Goal: Task Accomplishment & Management: Complete application form

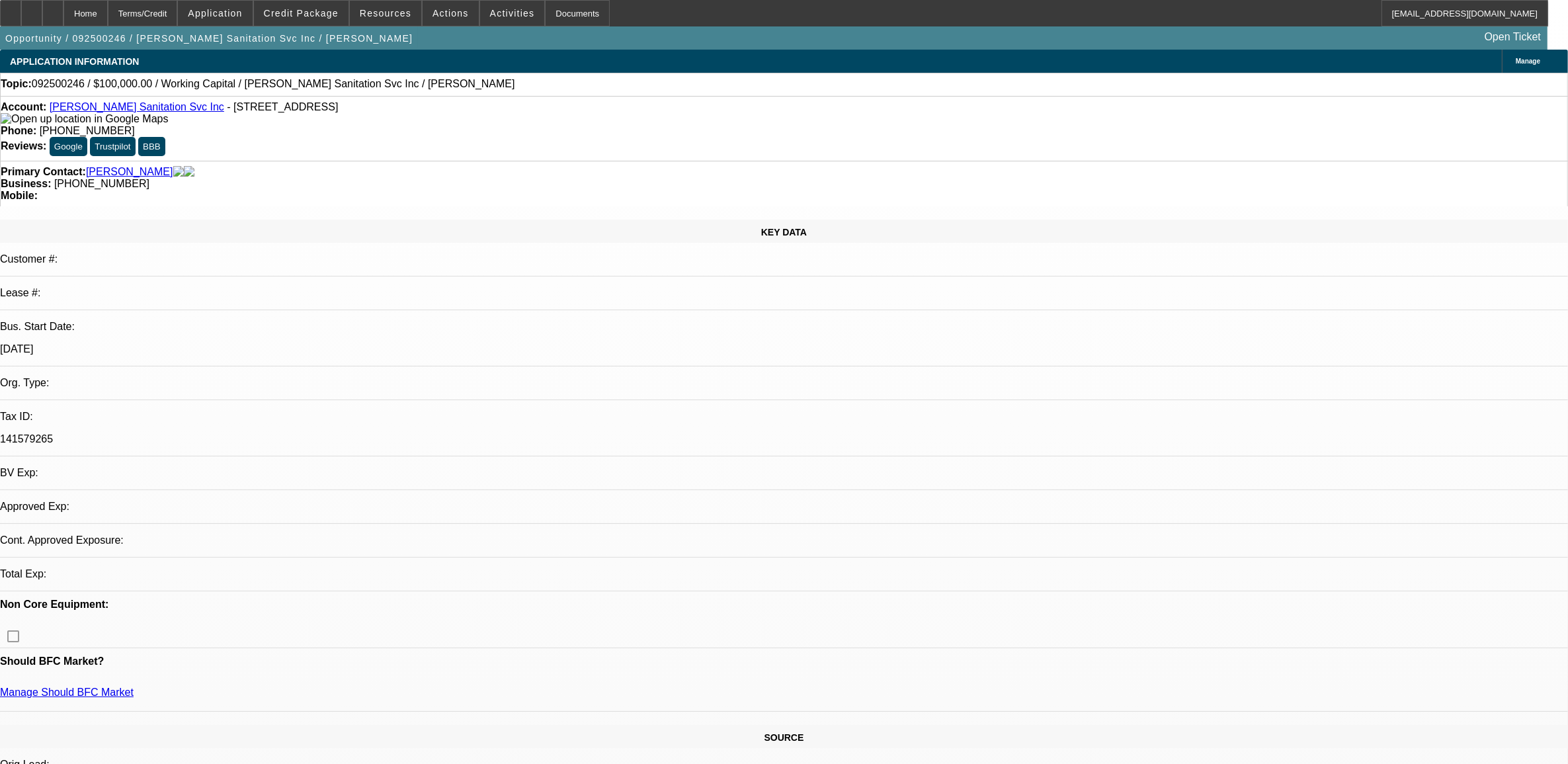
select select "0"
select select "2"
select select "0.1"
select select "4"
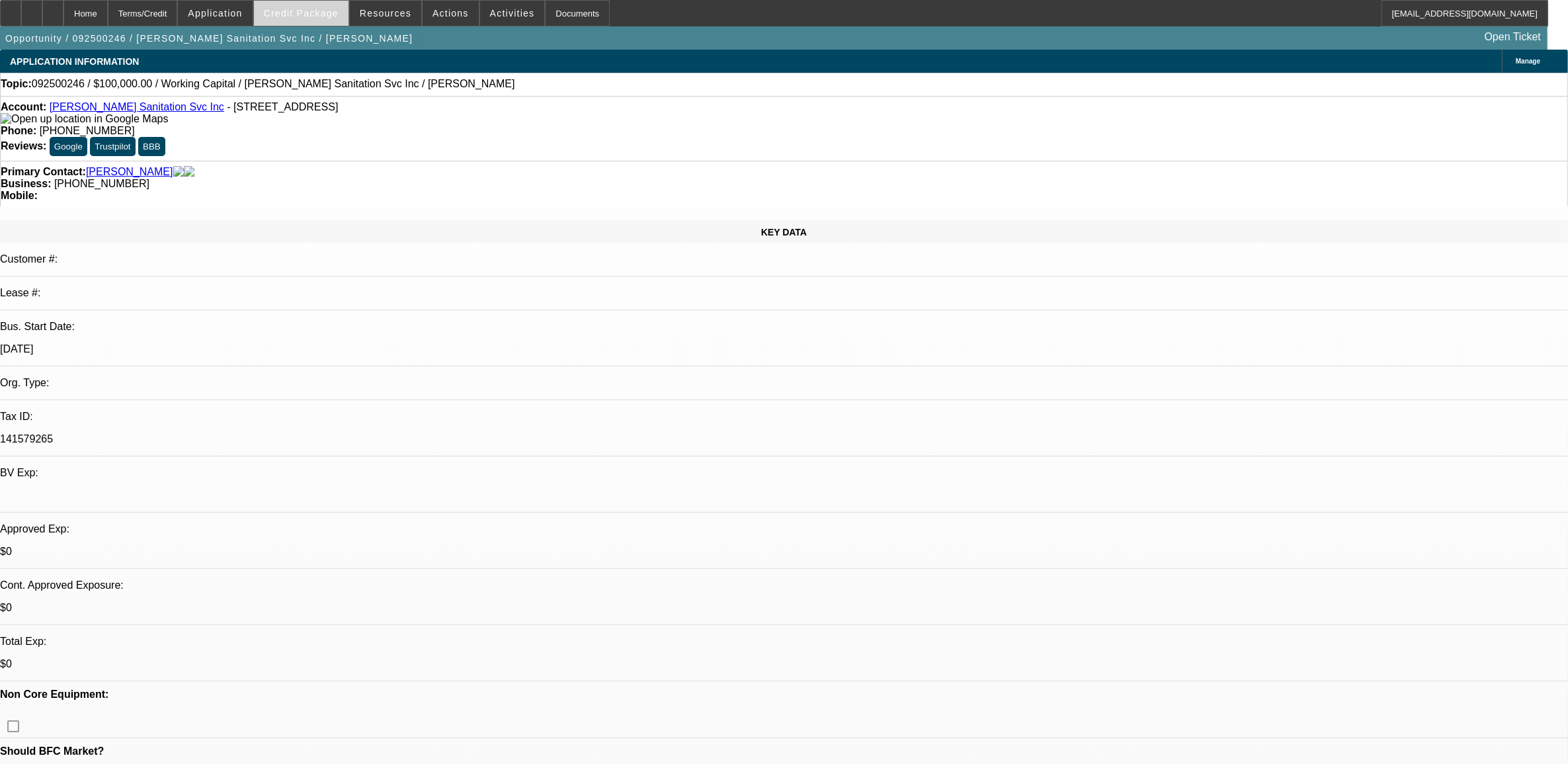
click at [298, 18] on span at bounding box center [301, 14] width 95 height 32
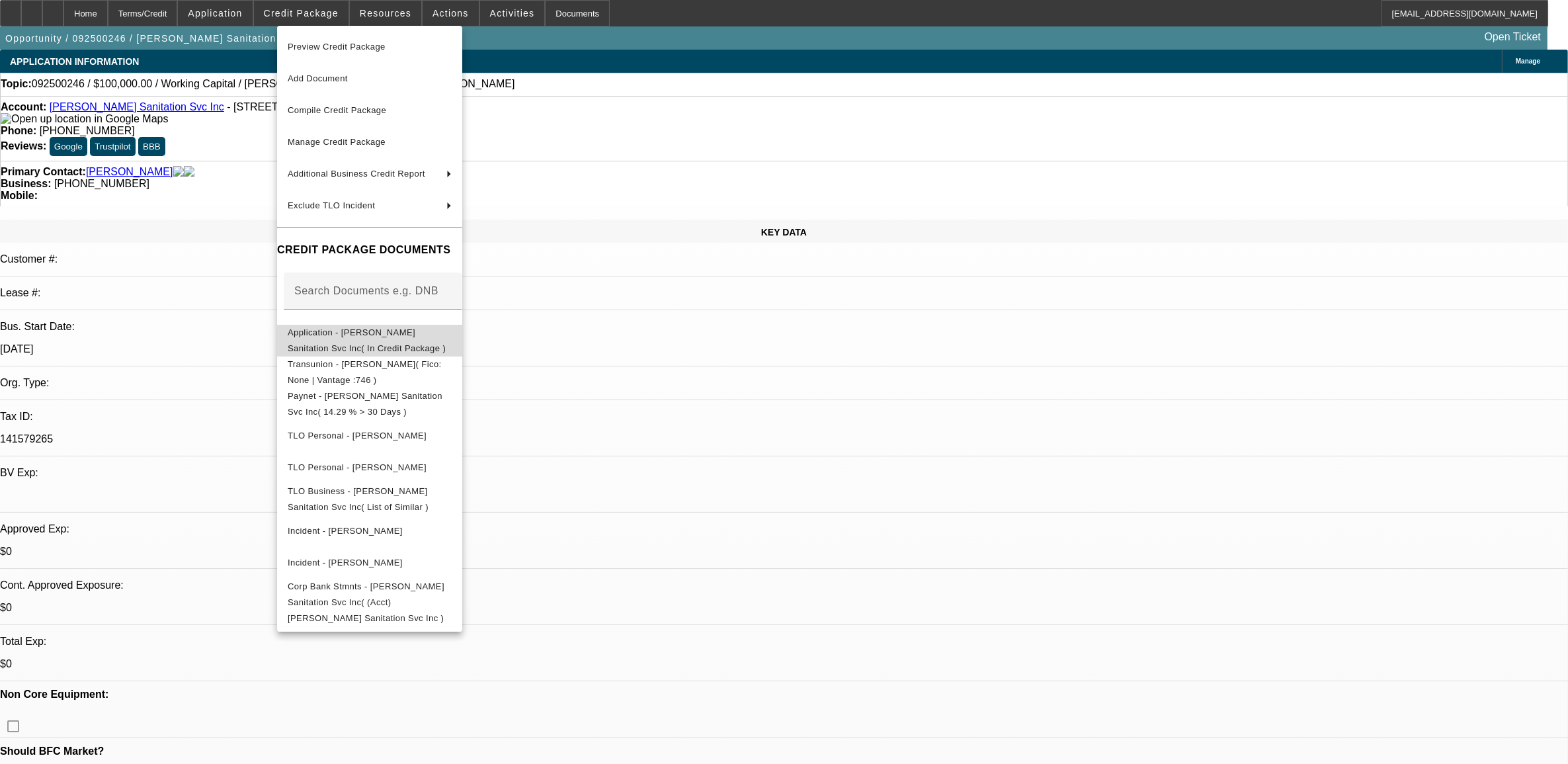
click at [421, 333] on span "Application - Herring Sanitation Svc Inc( In Credit Package )" at bounding box center [366, 340] width 158 height 26
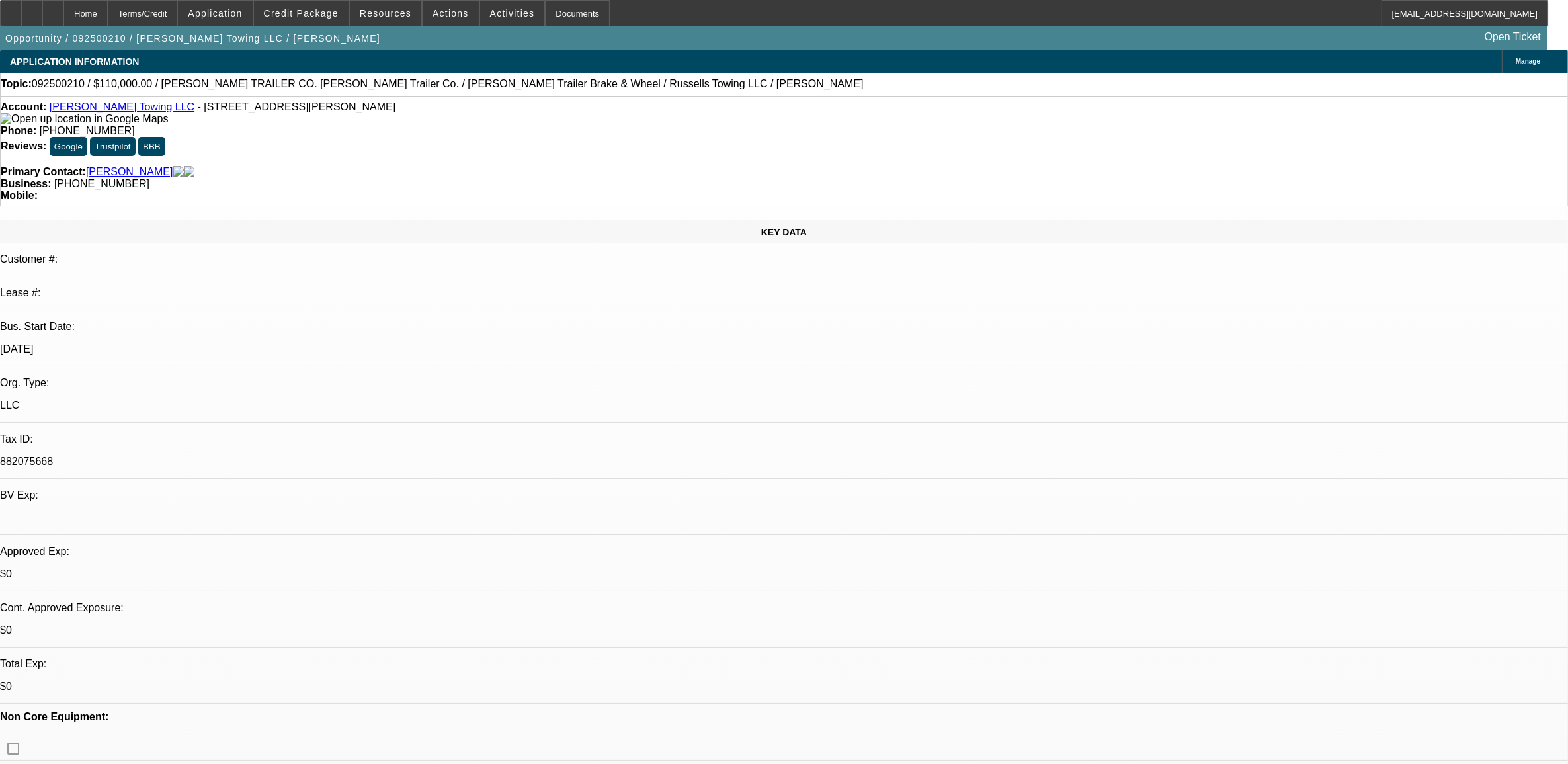
select select "0"
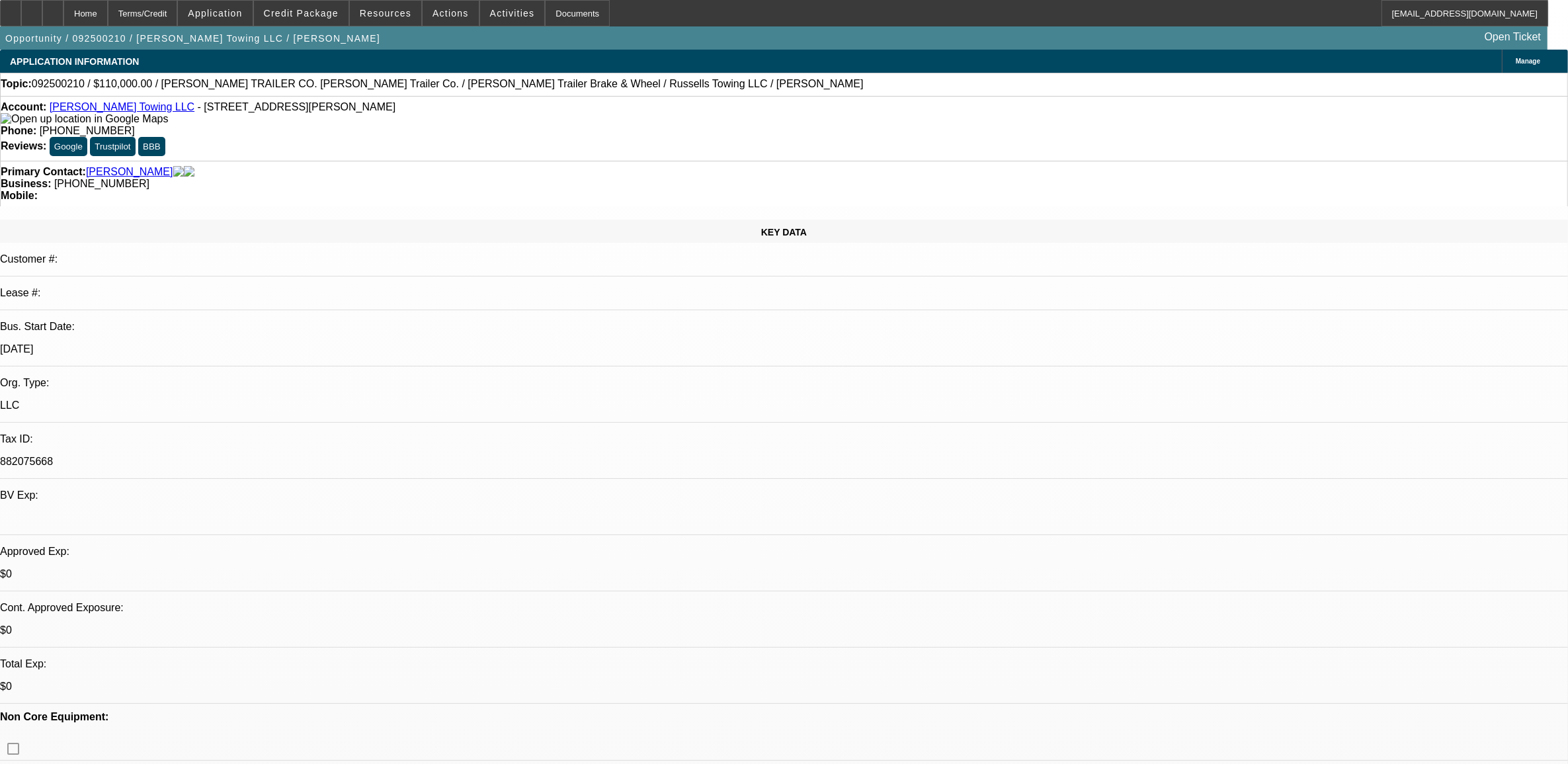
select select "0"
select select "0.1"
select select "0"
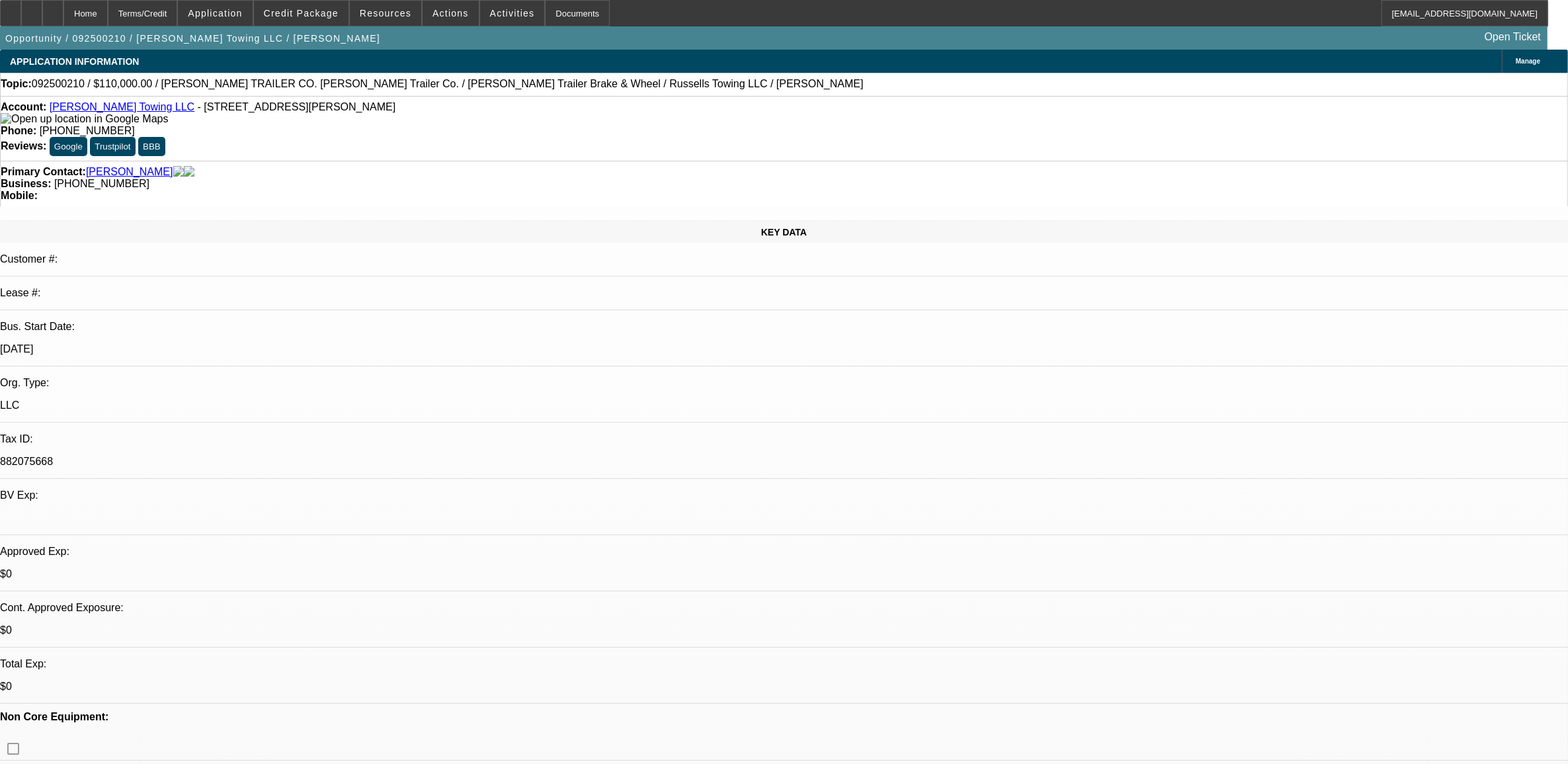
select select "0"
select select "1"
select select "3"
select select "6"
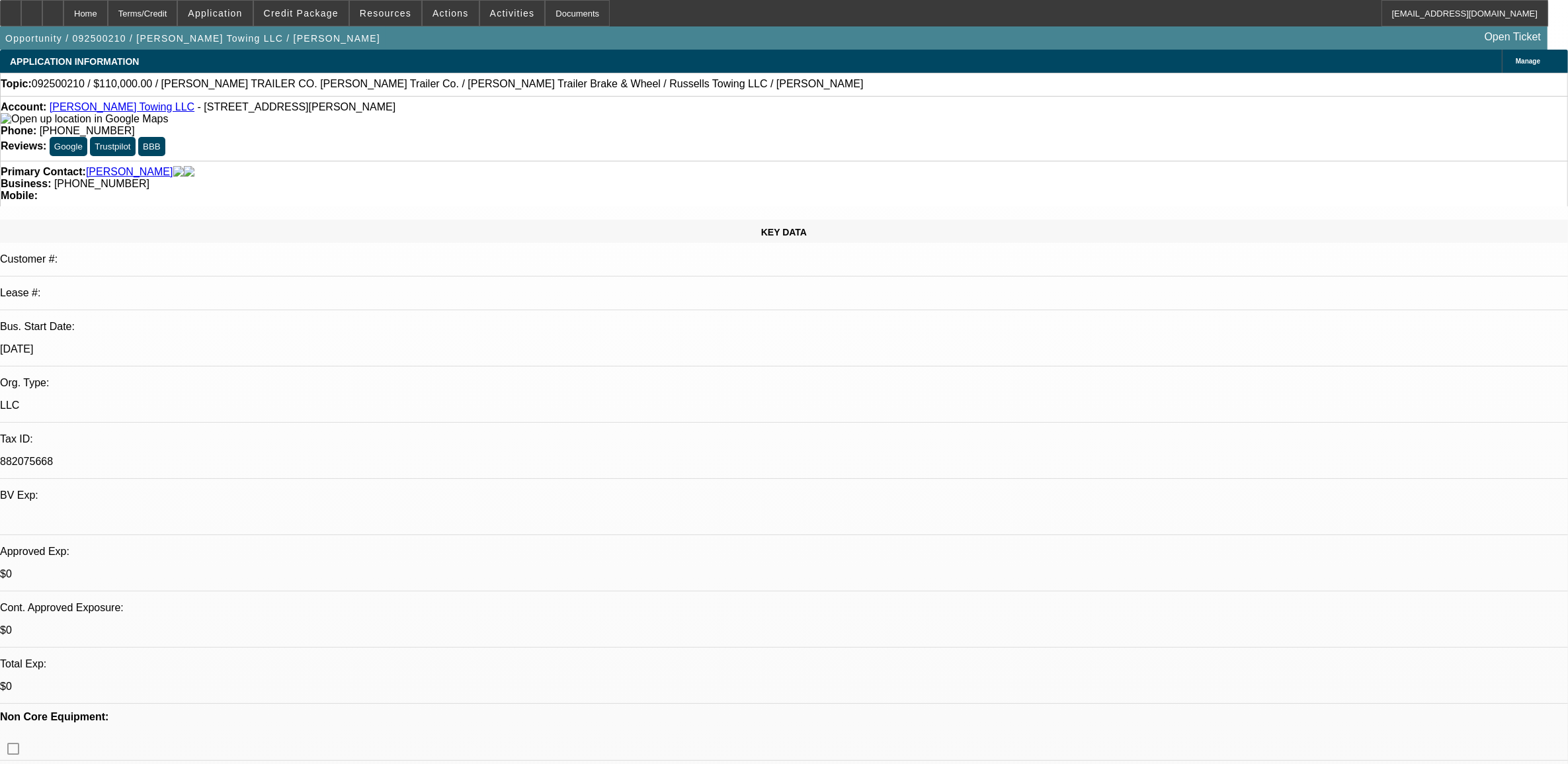
select select "1"
select select "2"
select select "6"
select select "1"
select select "2"
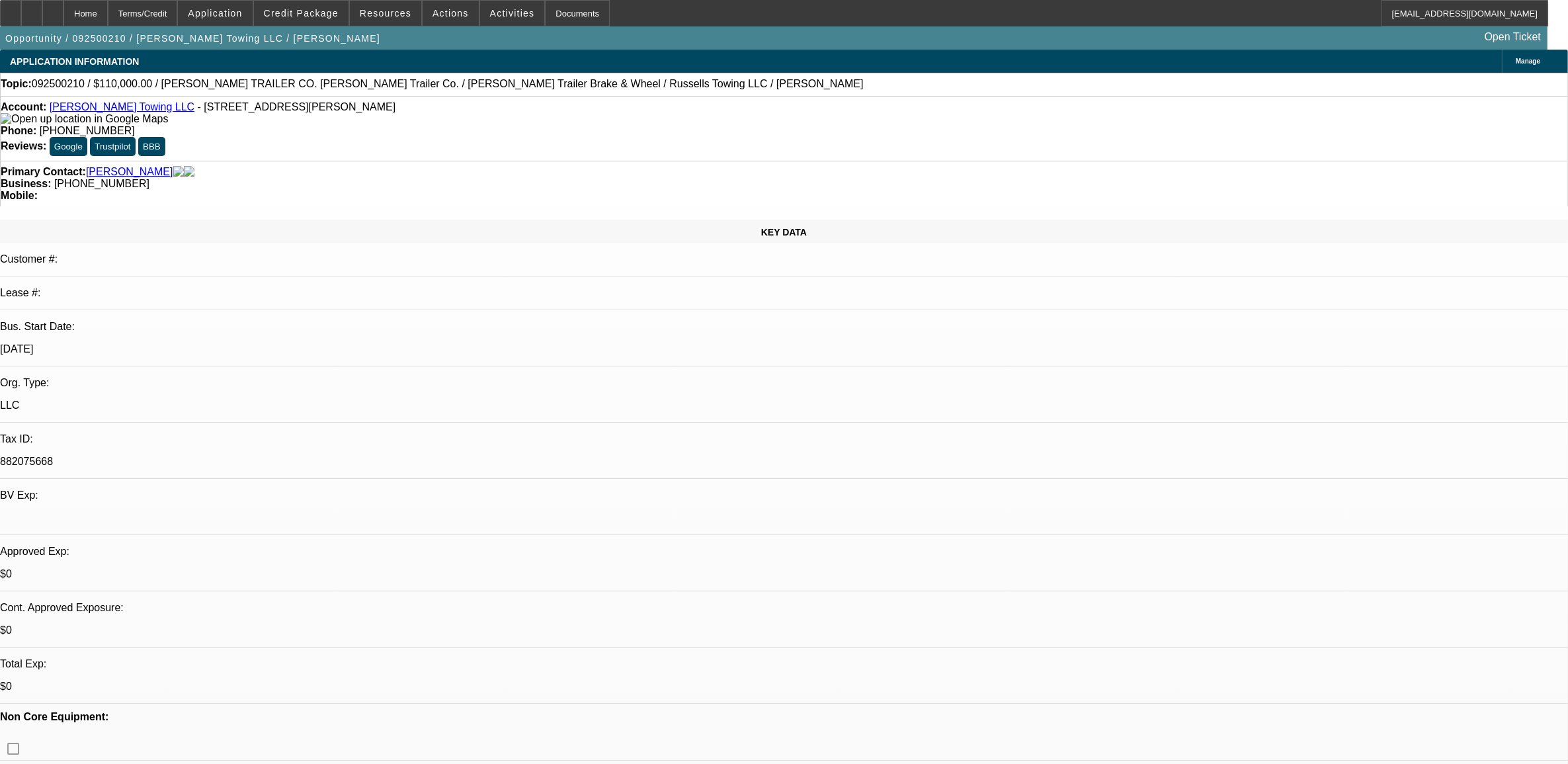
select select "4"
select select "1"
select select "3"
select select "6"
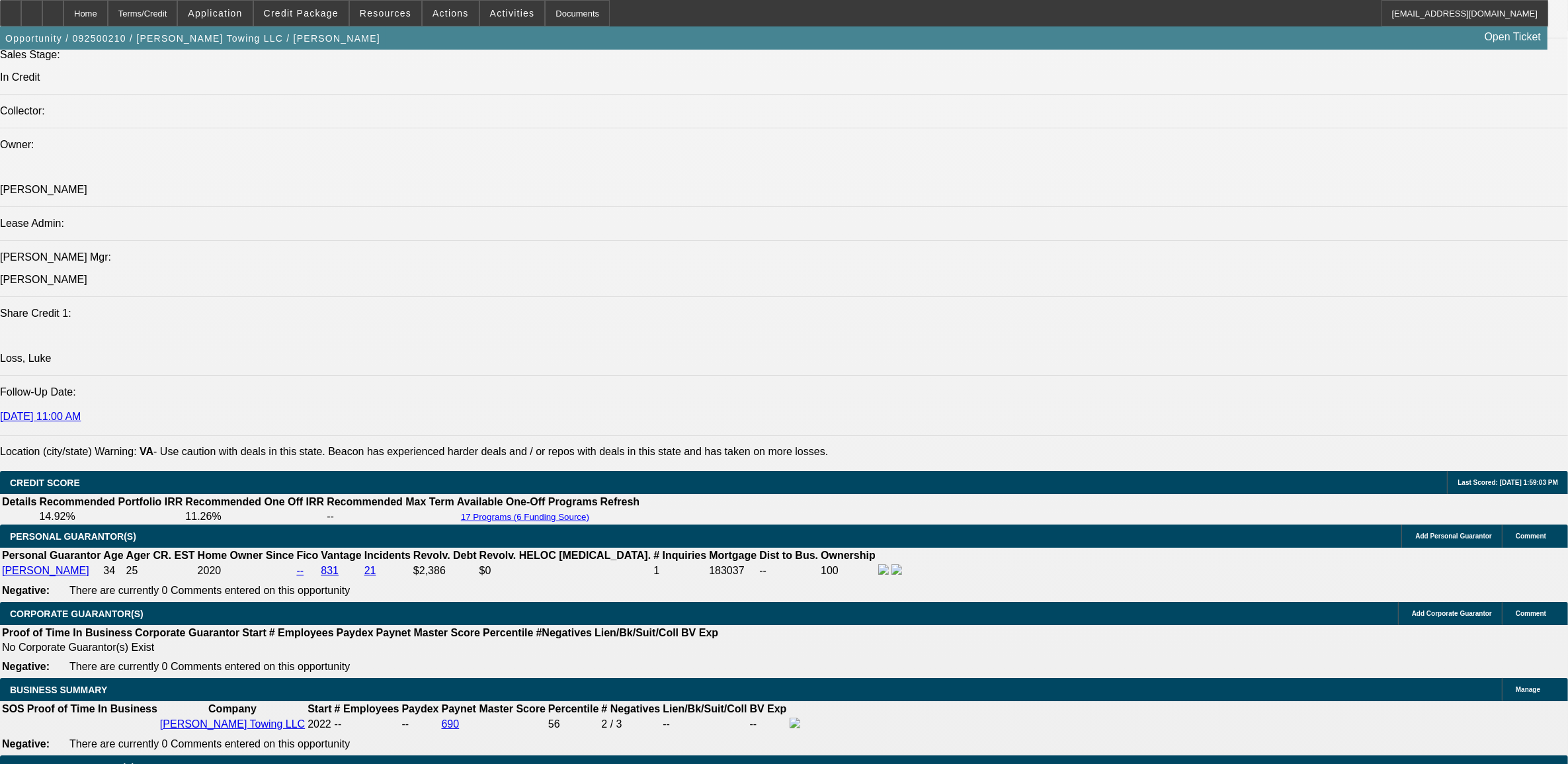
scroll to position [1902, 0]
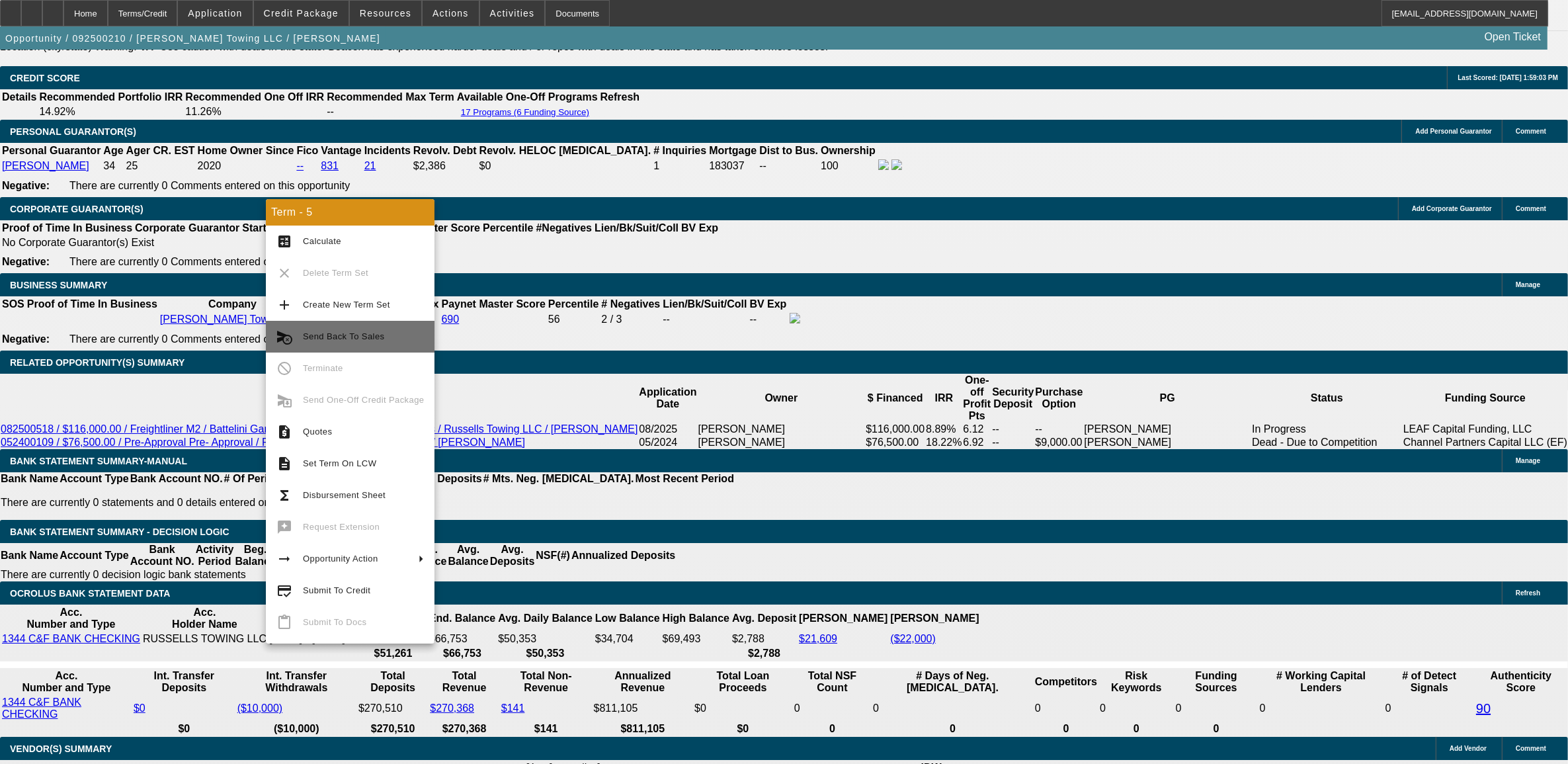
click at [365, 334] on span "Send Back To Sales" at bounding box center [343, 336] width 81 height 10
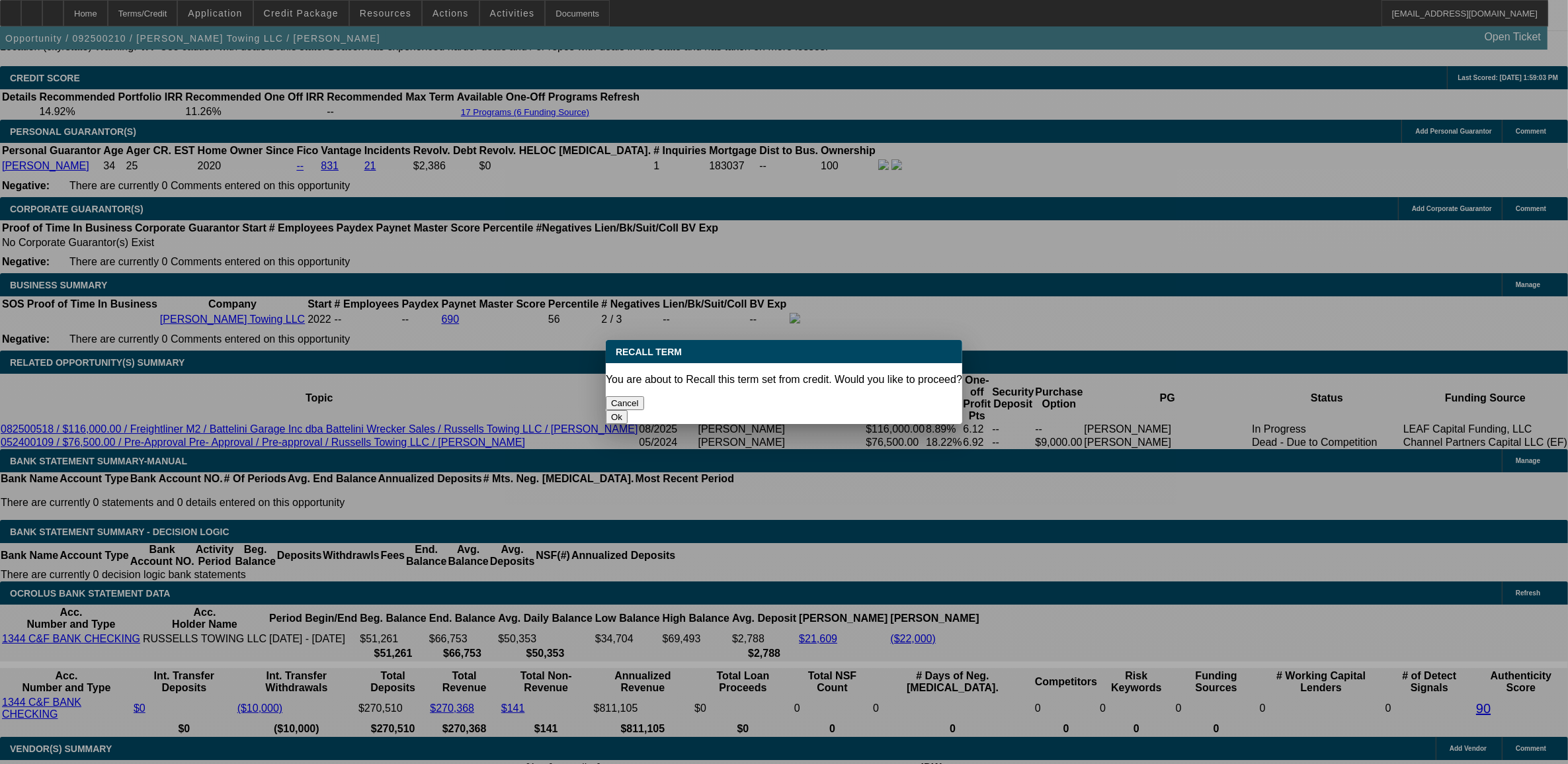
click at [628, 410] on button "Ok" at bounding box center [616, 417] width 22 height 14
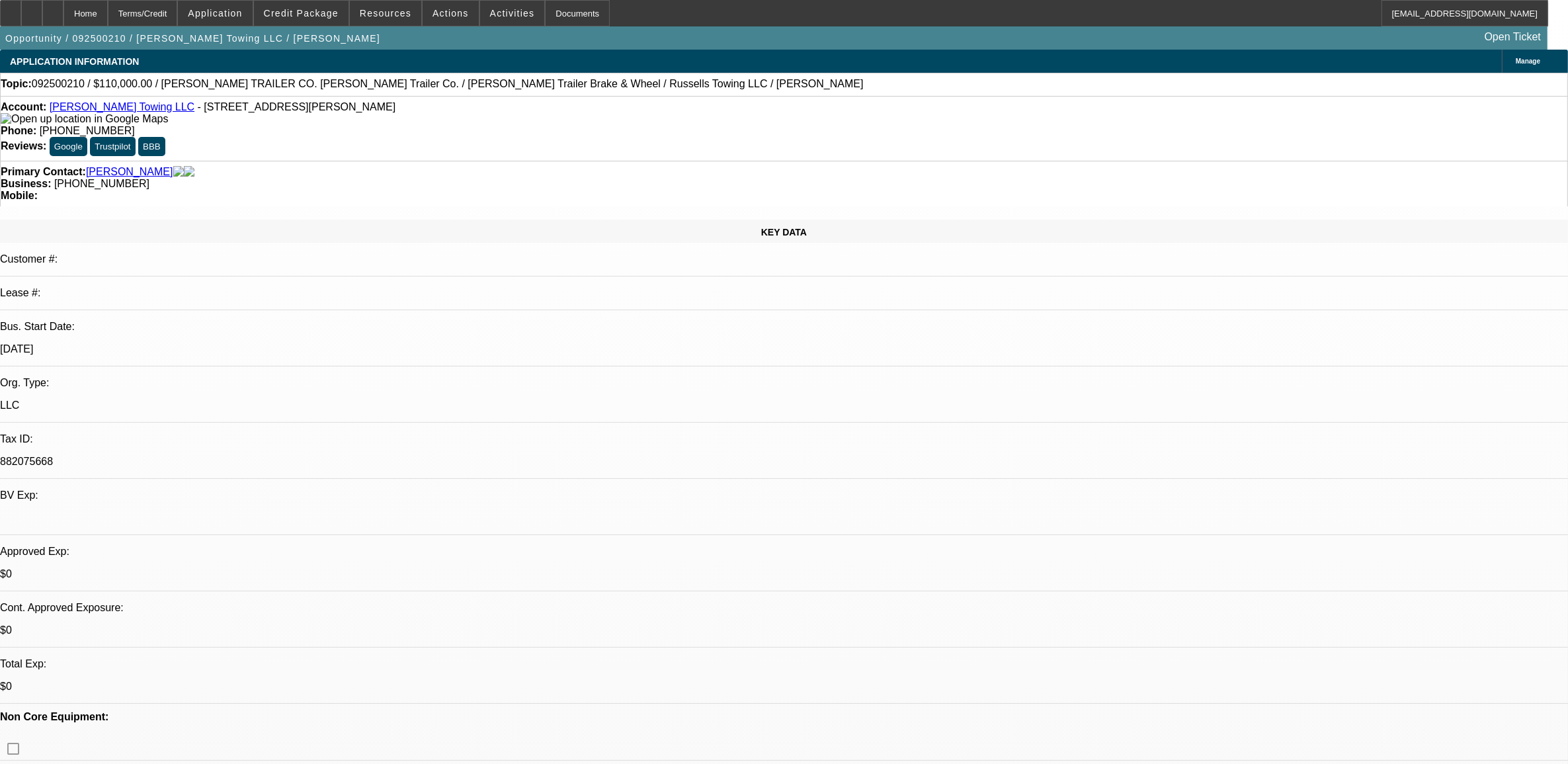
type textarea "going with Unfi"
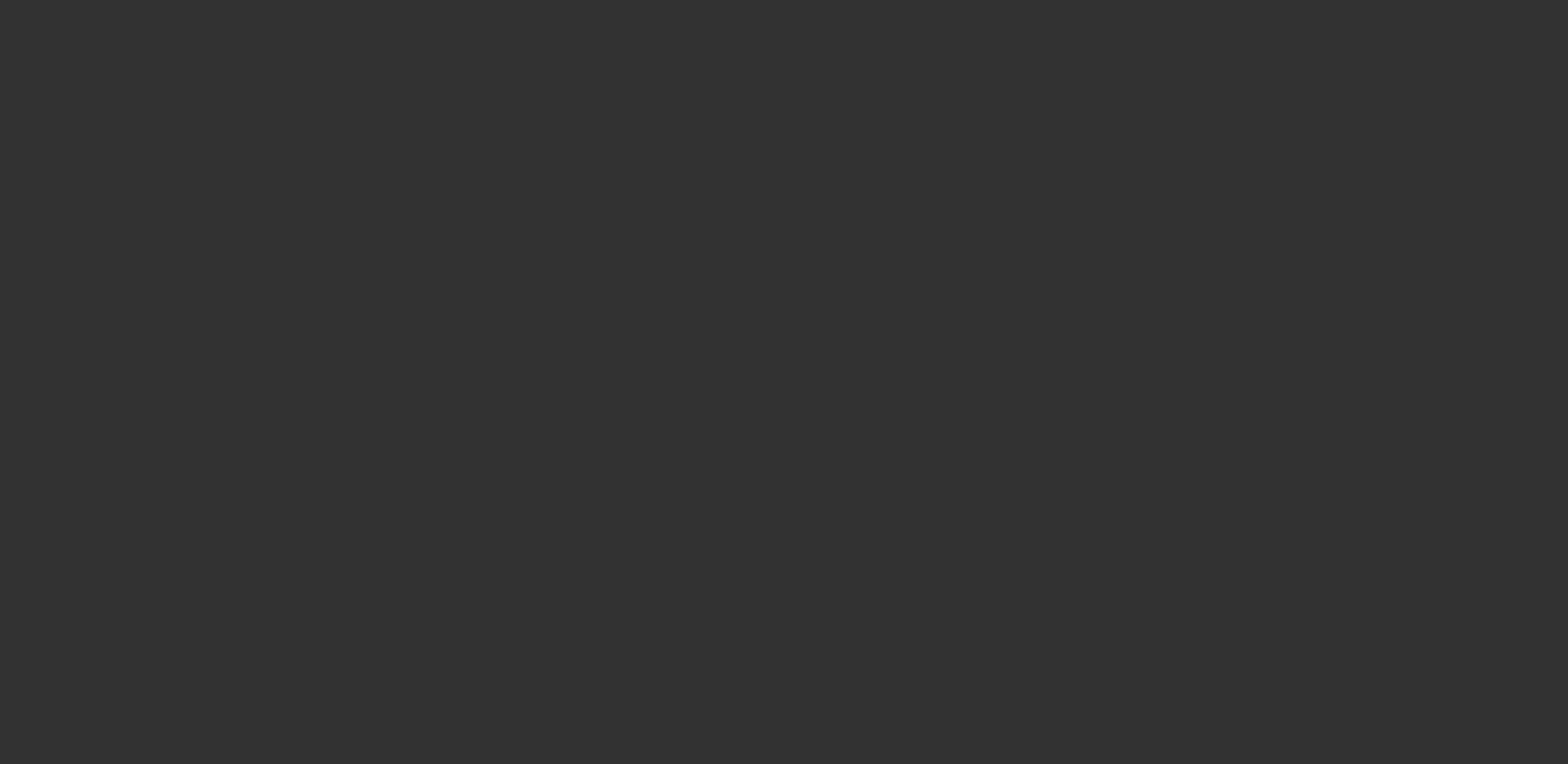
select select "0"
select select "3"
select select "0"
select select "6"
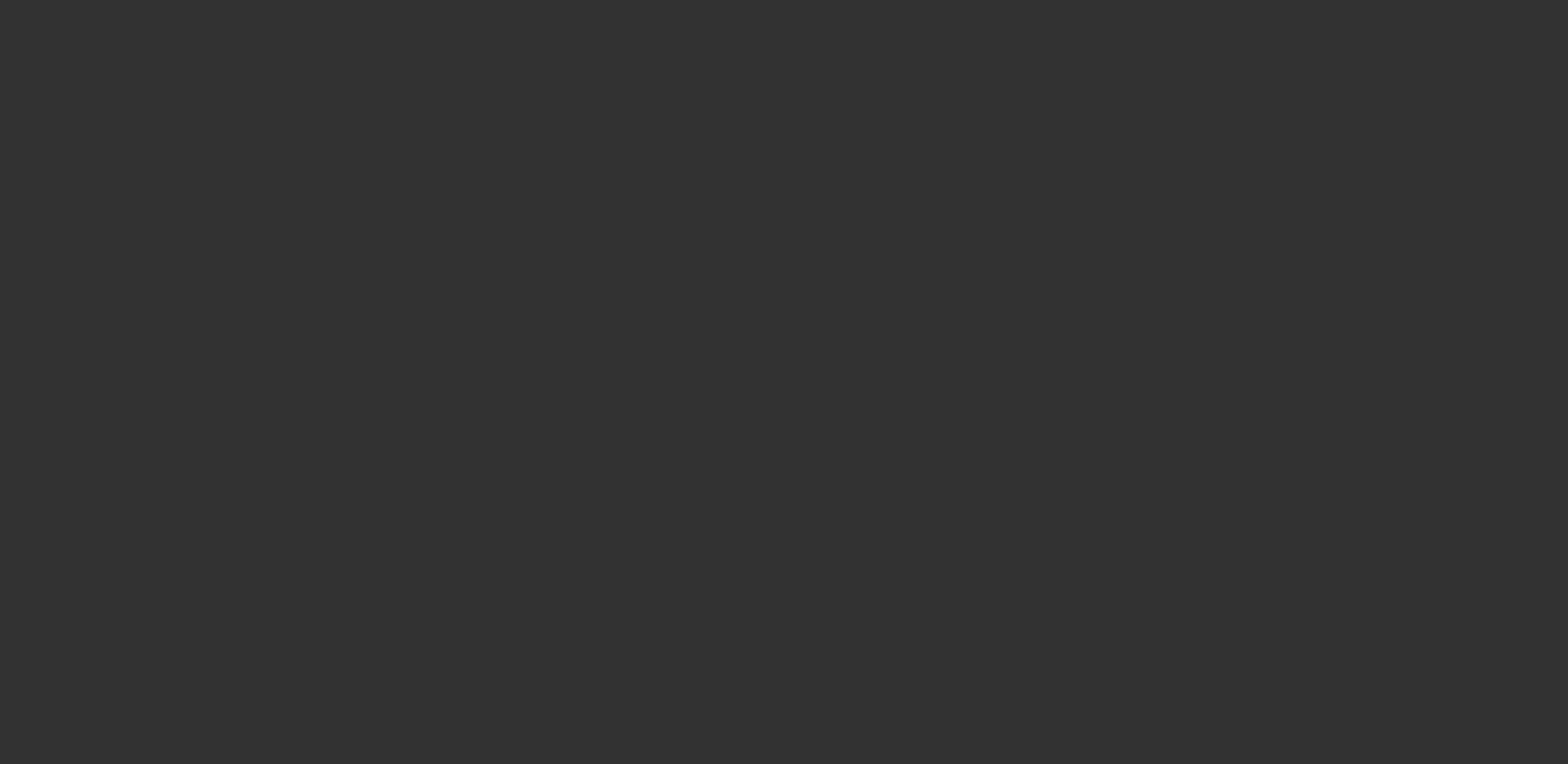
select select "0"
select select "3"
select select "0"
select select "6"
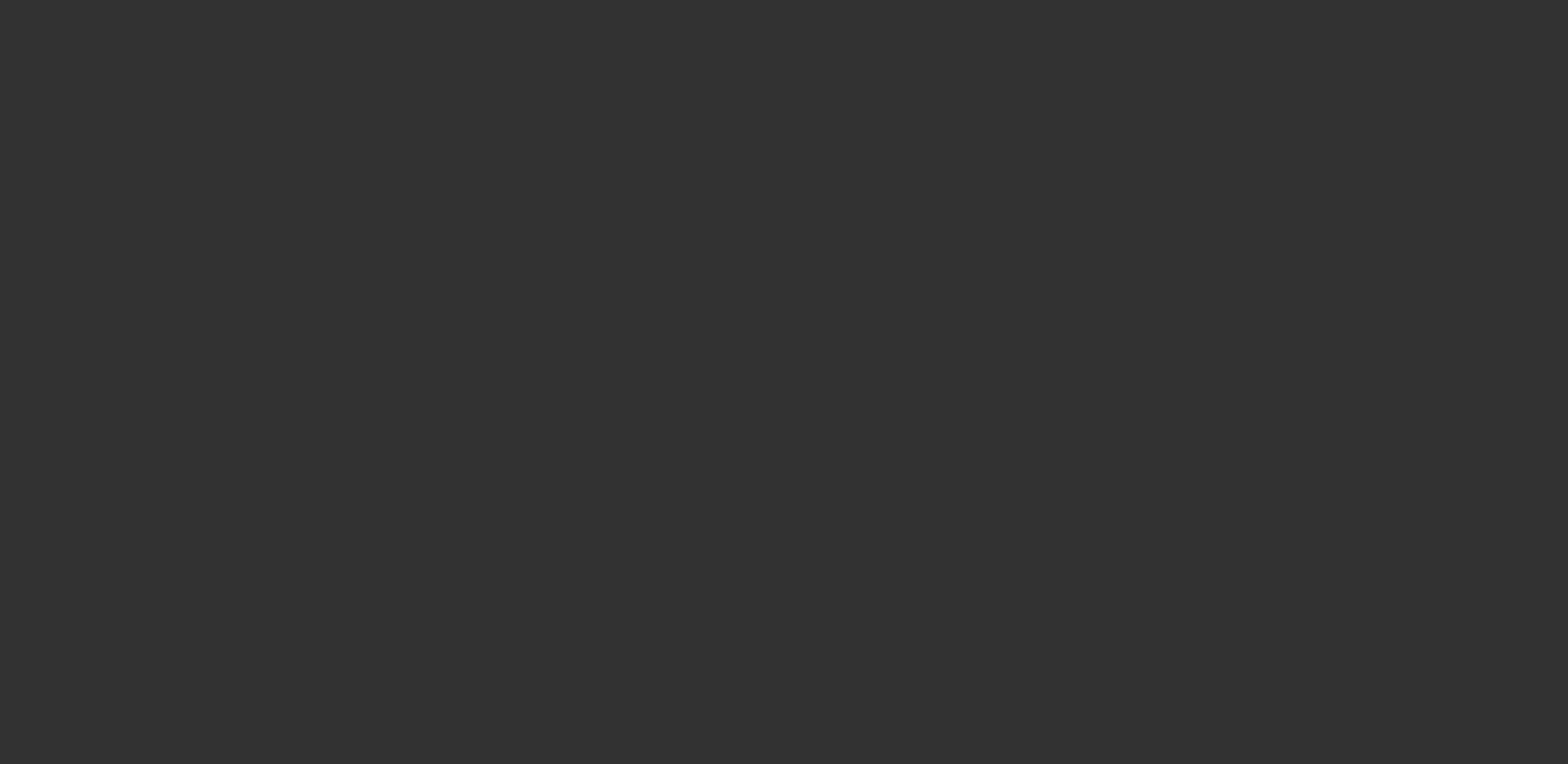
select select "0"
select select "2"
select select "0"
select select "6"
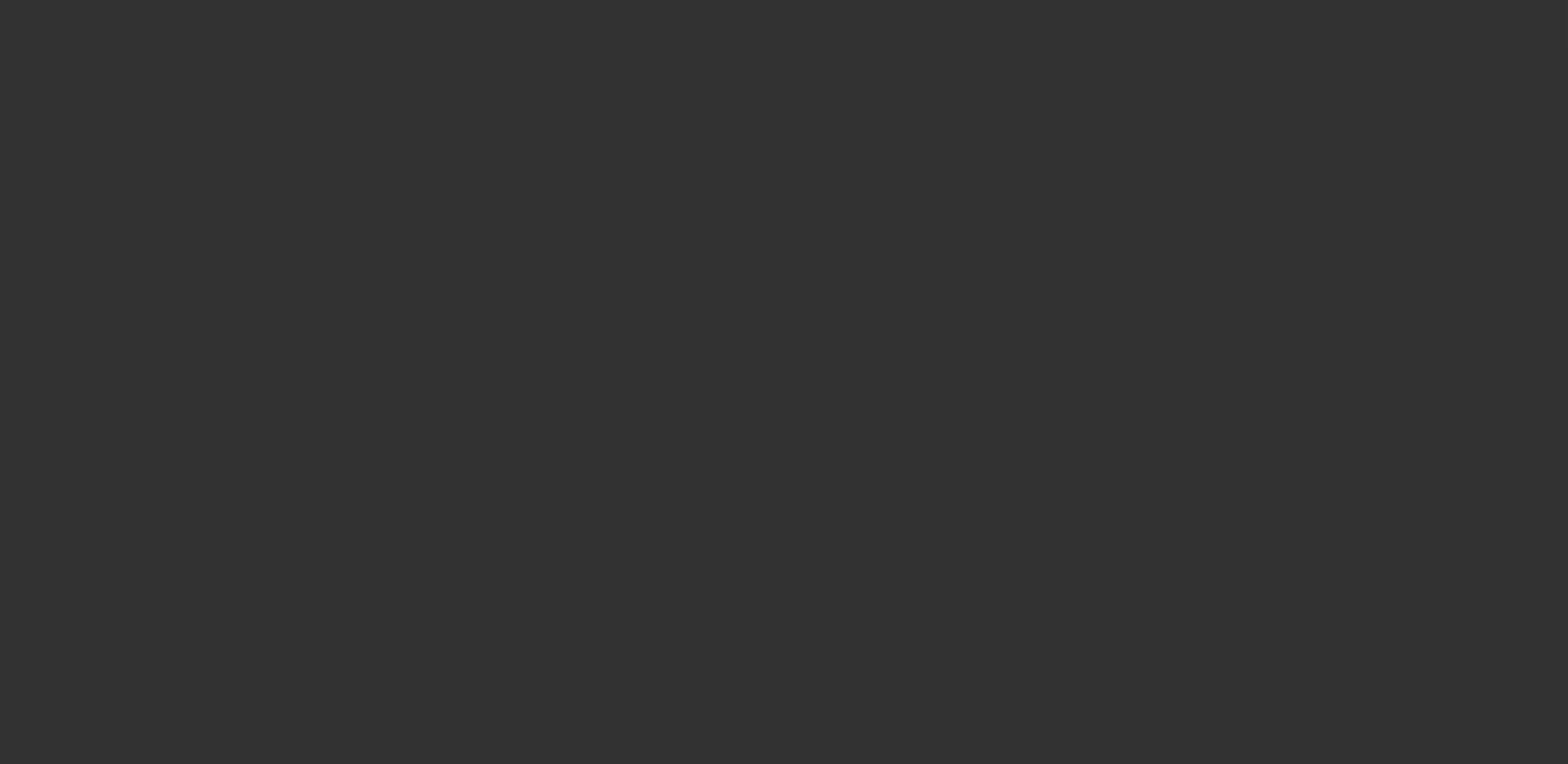
select select "0"
select select "2"
select select "0.1"
select select "4"
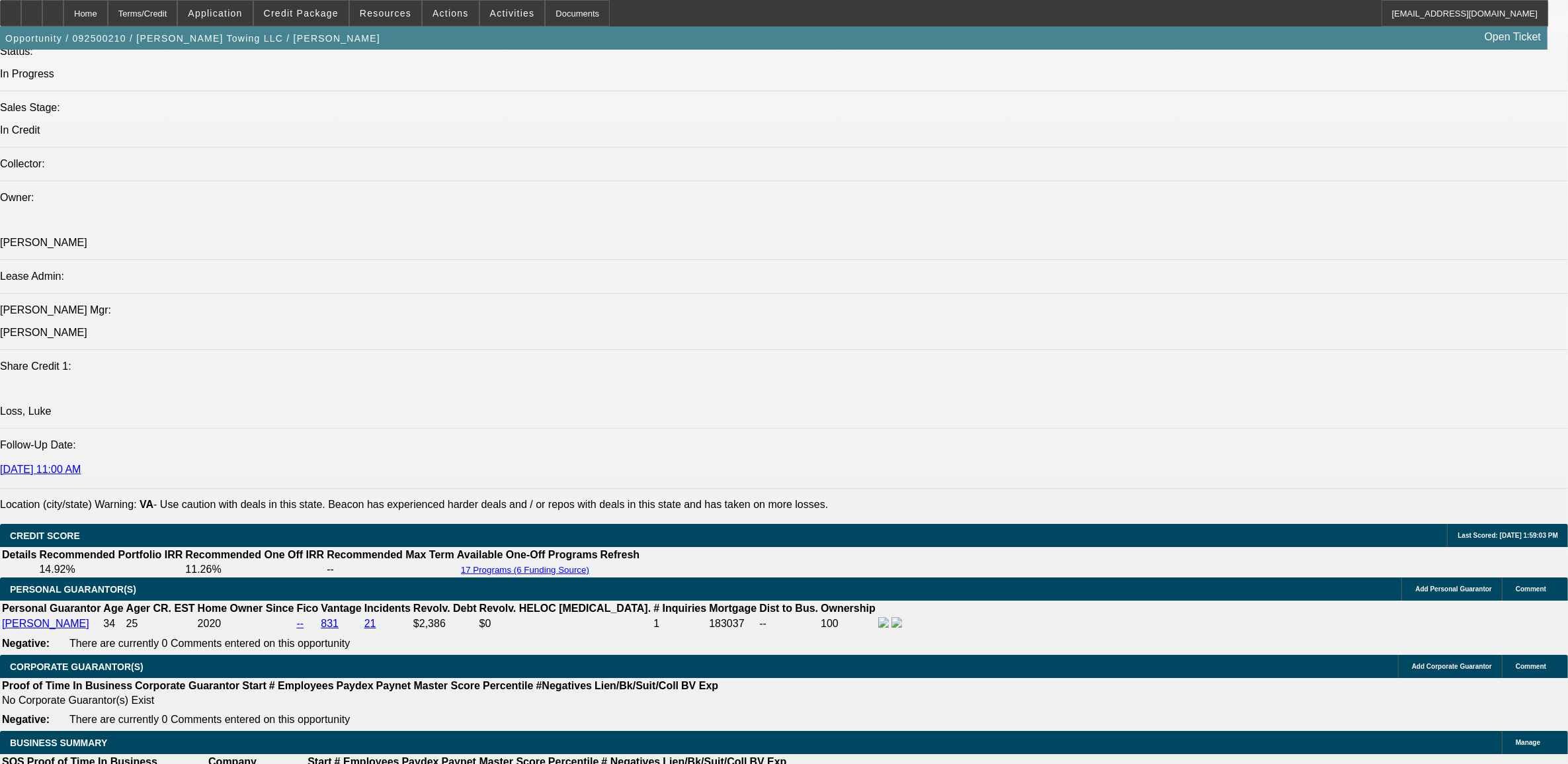
scroll to position [1654, 0]
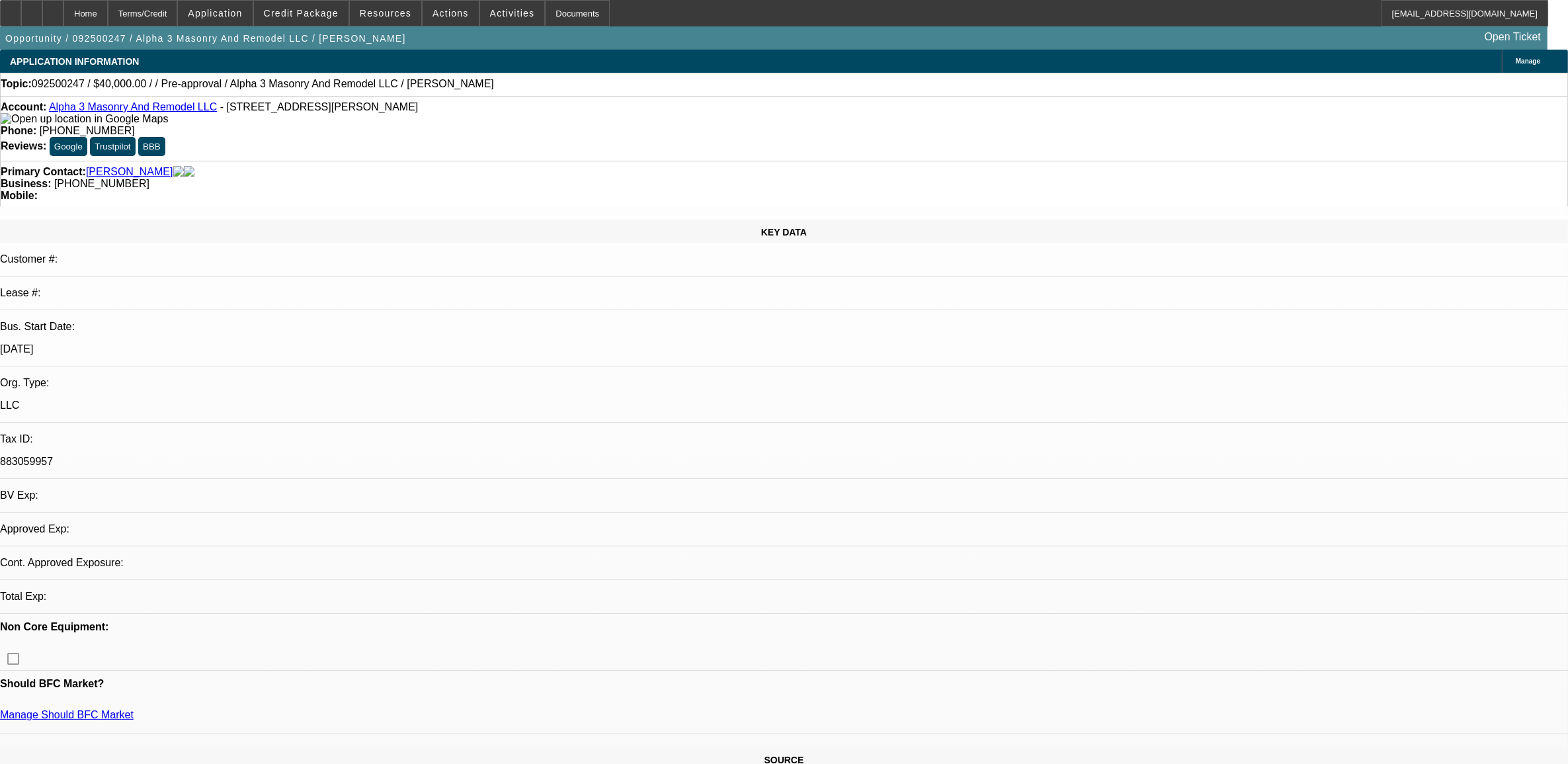
select select "0"
select select "2"
select select "0.1"
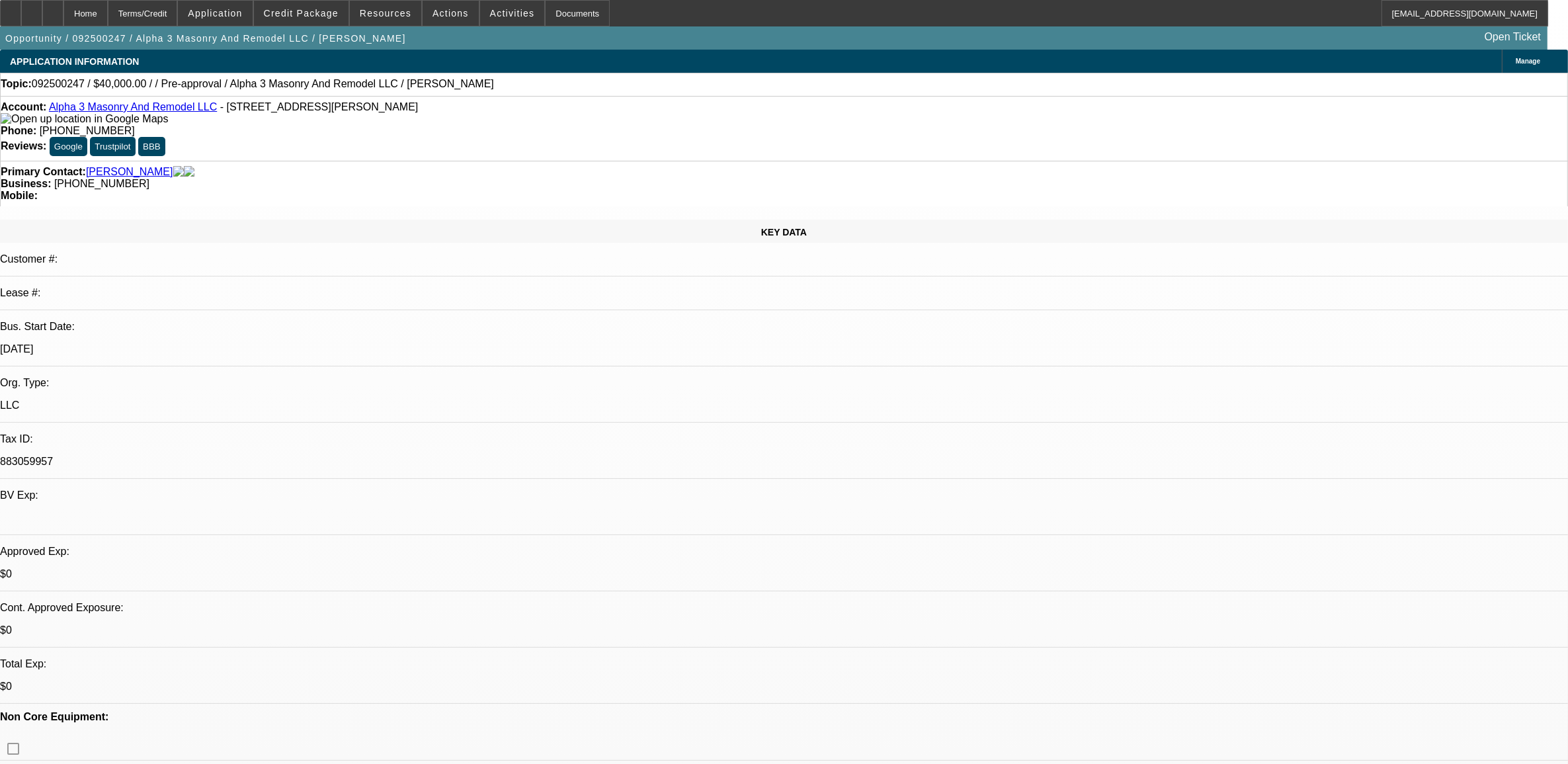
select select "1"
select select "2"
select select "4"
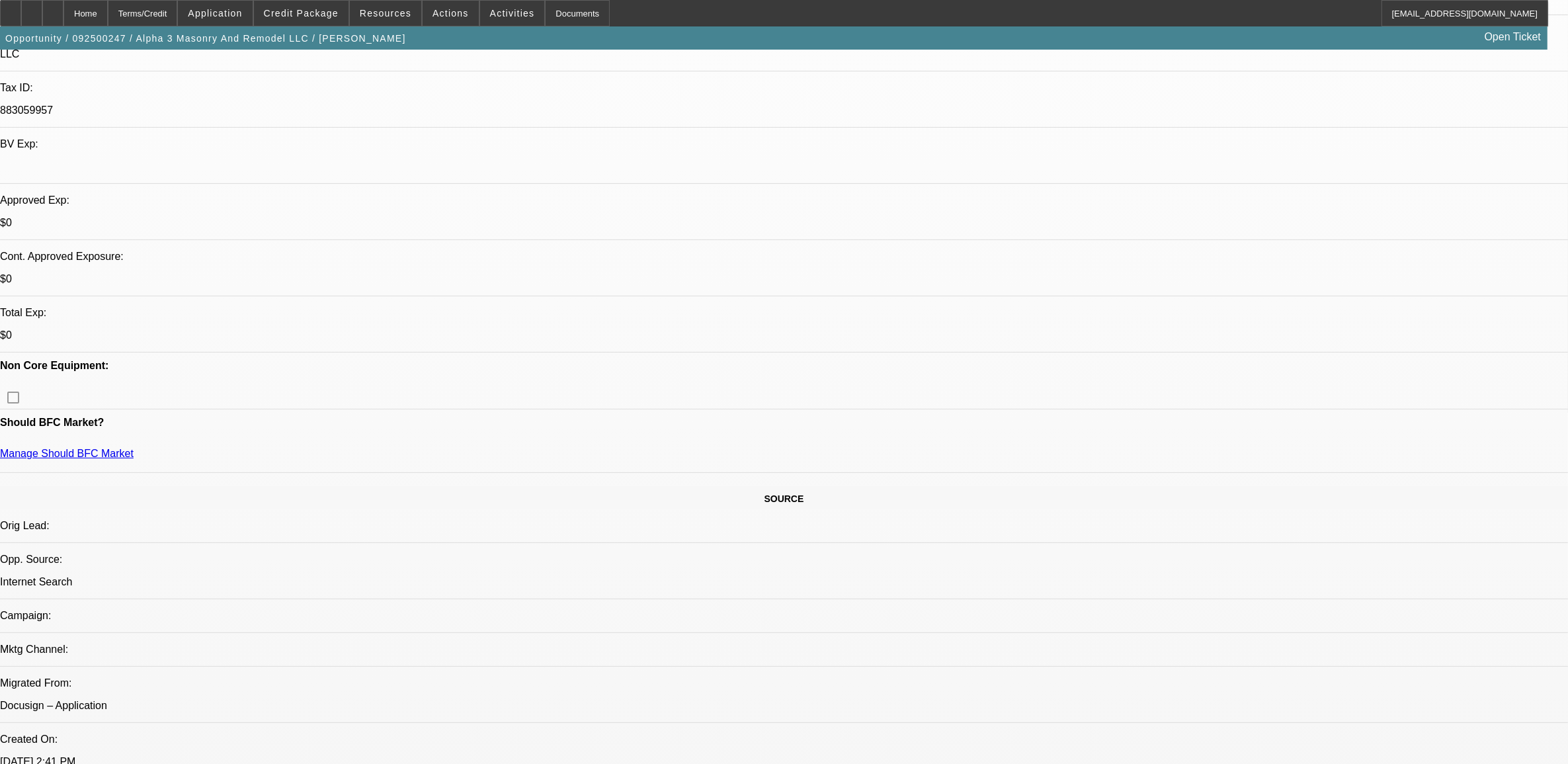
scroll to position [331, 0]
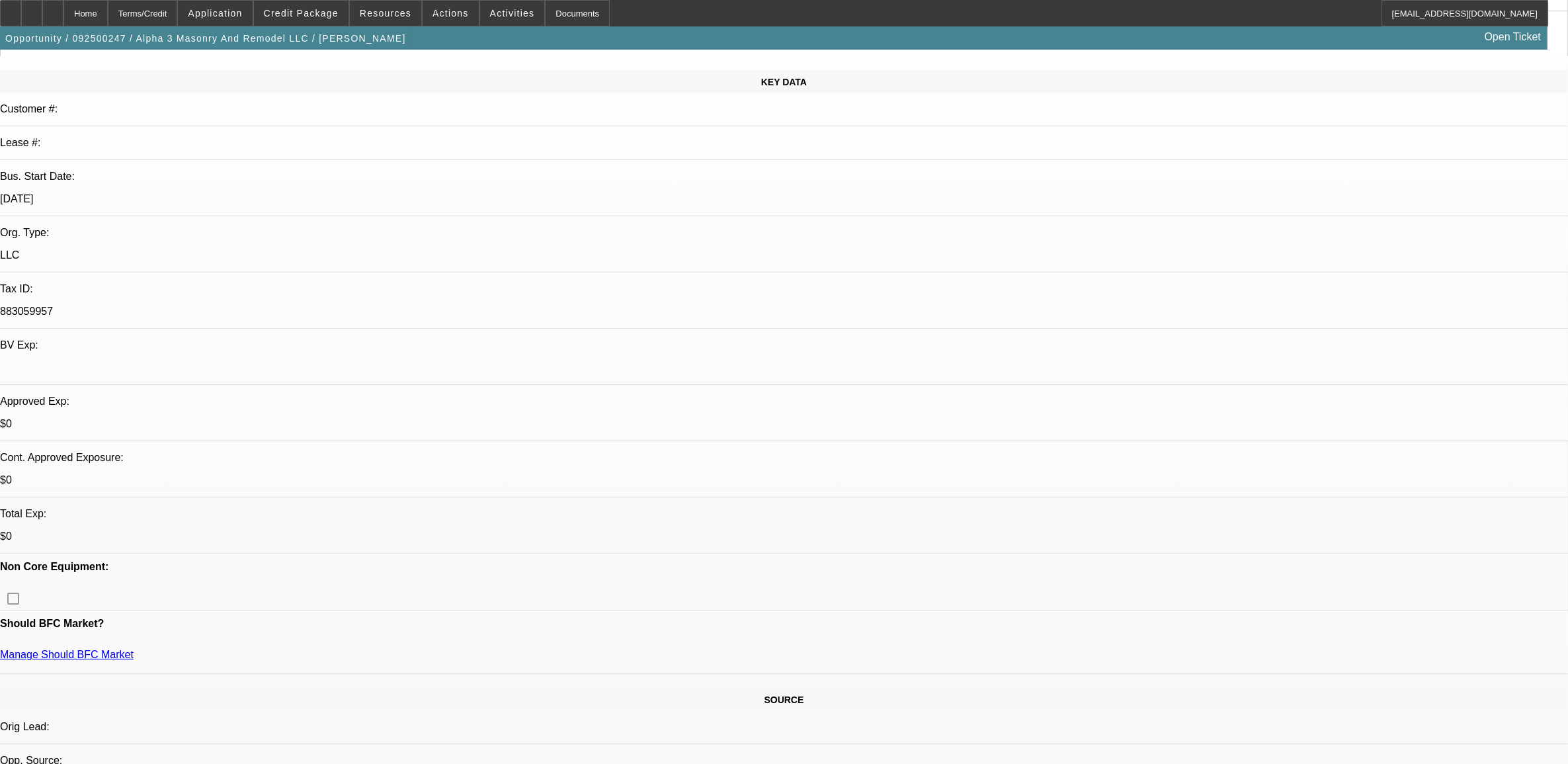
scroll to position [165, 0]
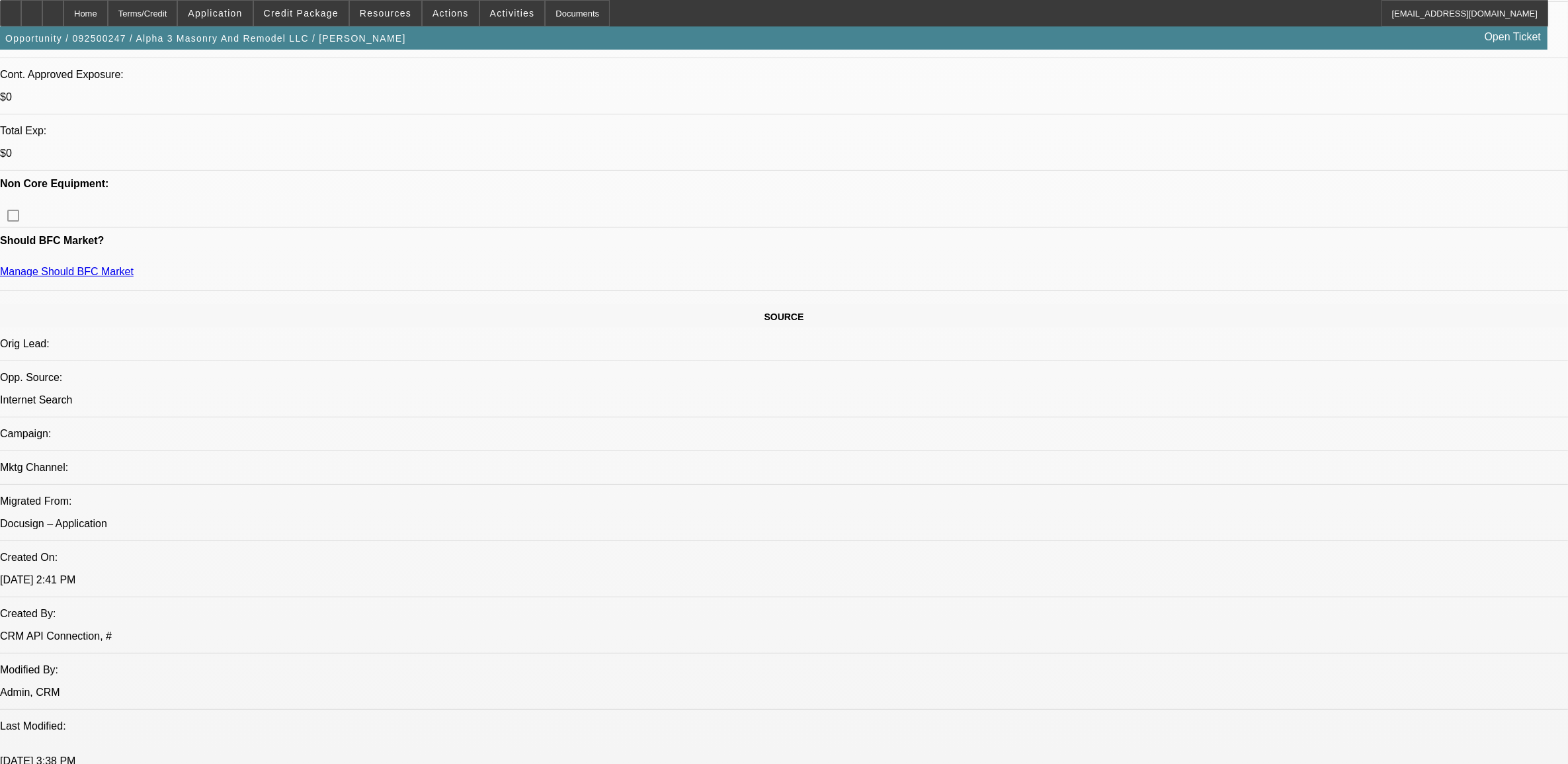
scroll to position [496, 0]
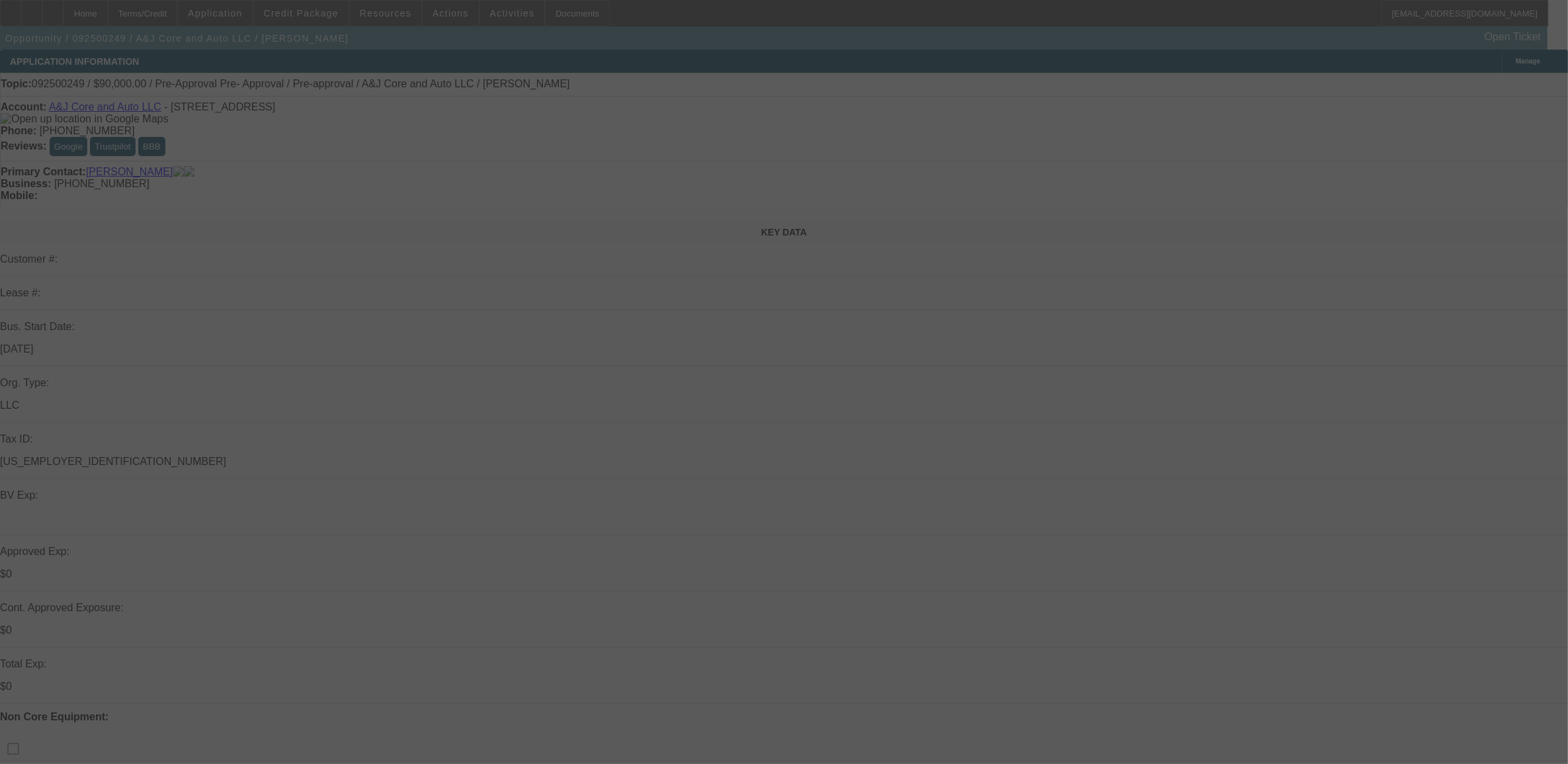
select select "0"
select select "2"
select select "0.1"
select select "4"
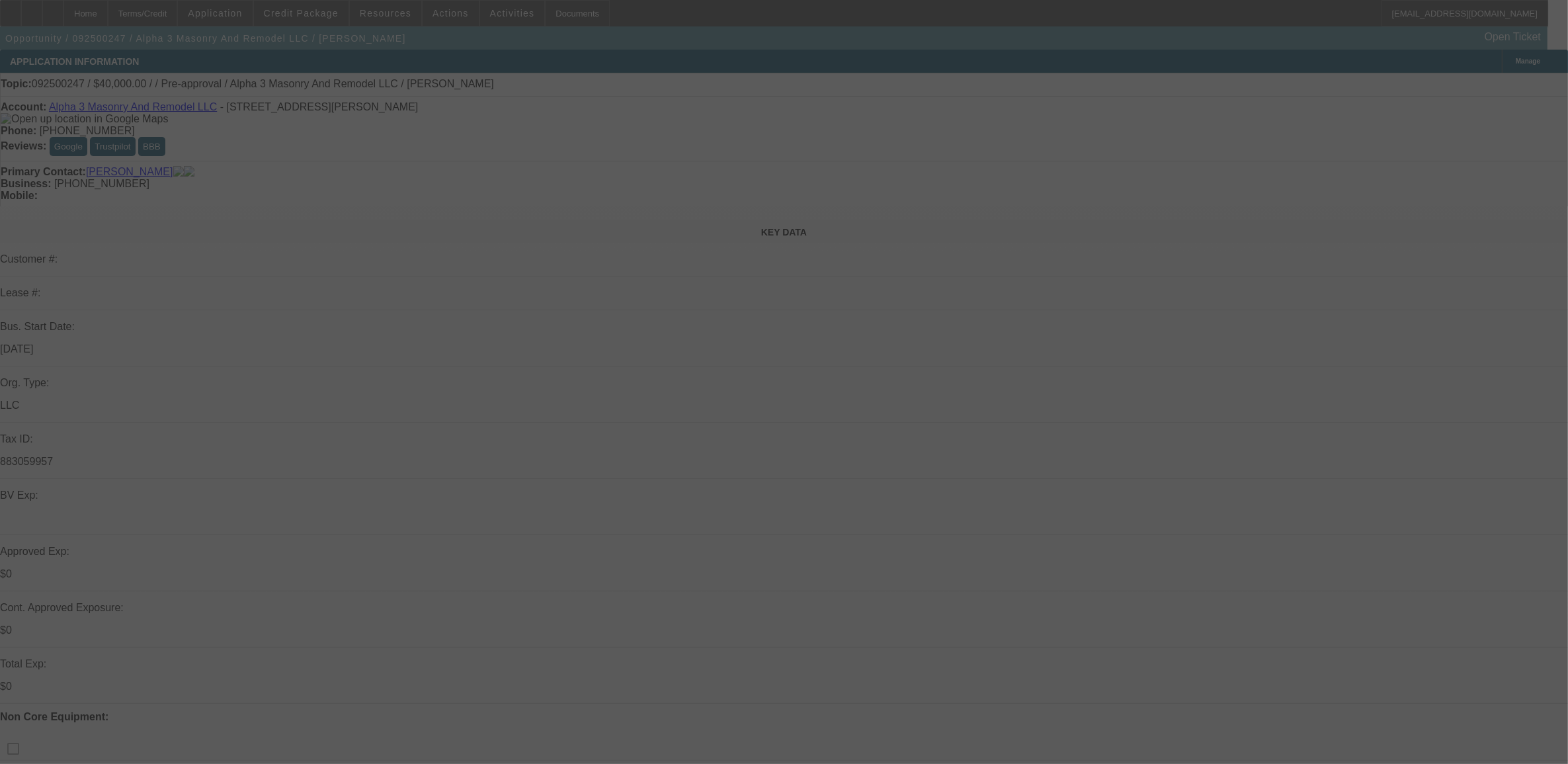
select select "0"
select select "2"
select select "0.1"
select select "4"
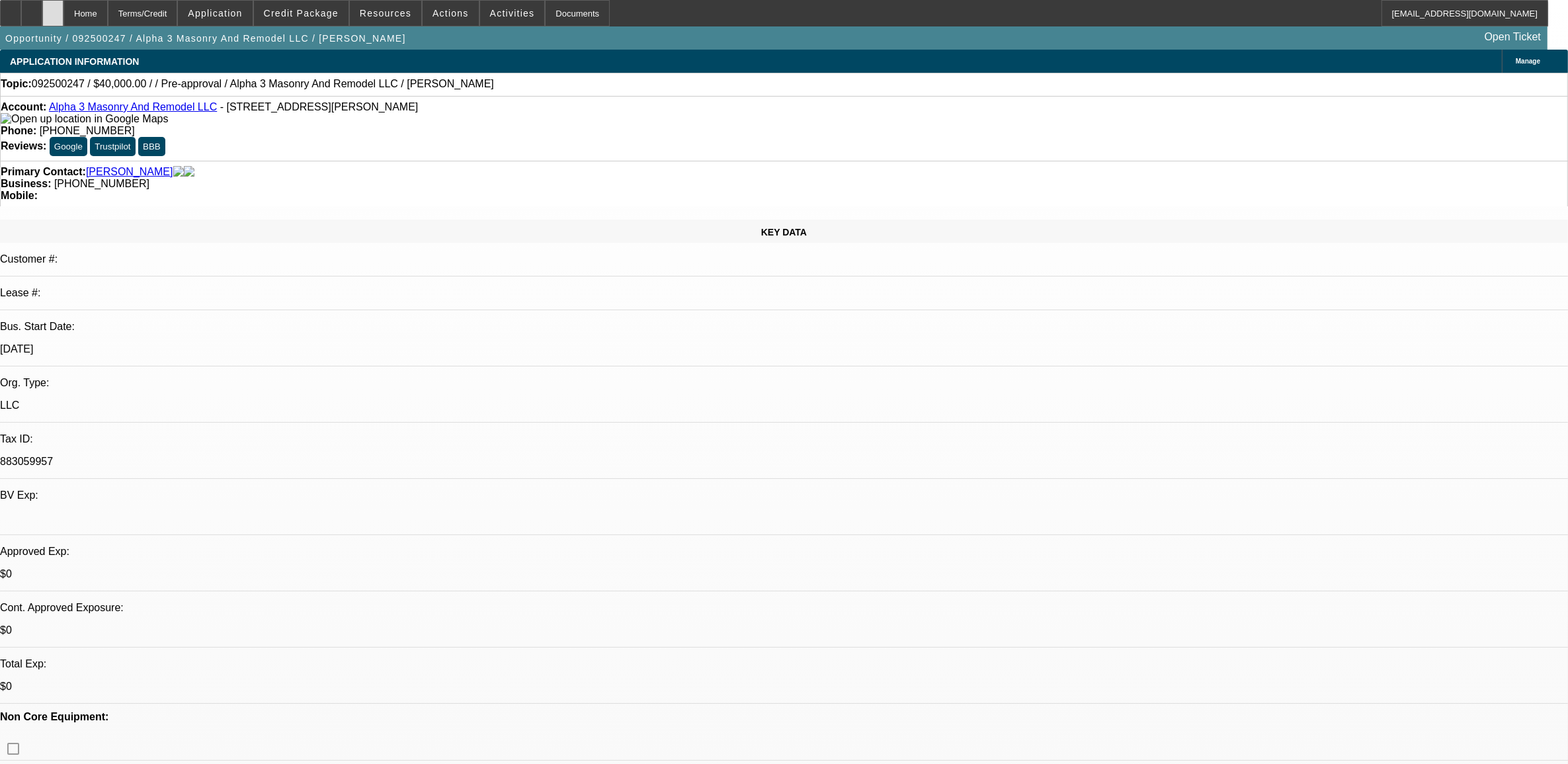
click at [63, 6] on div at bounding box center [53, 13] width 21 height 26
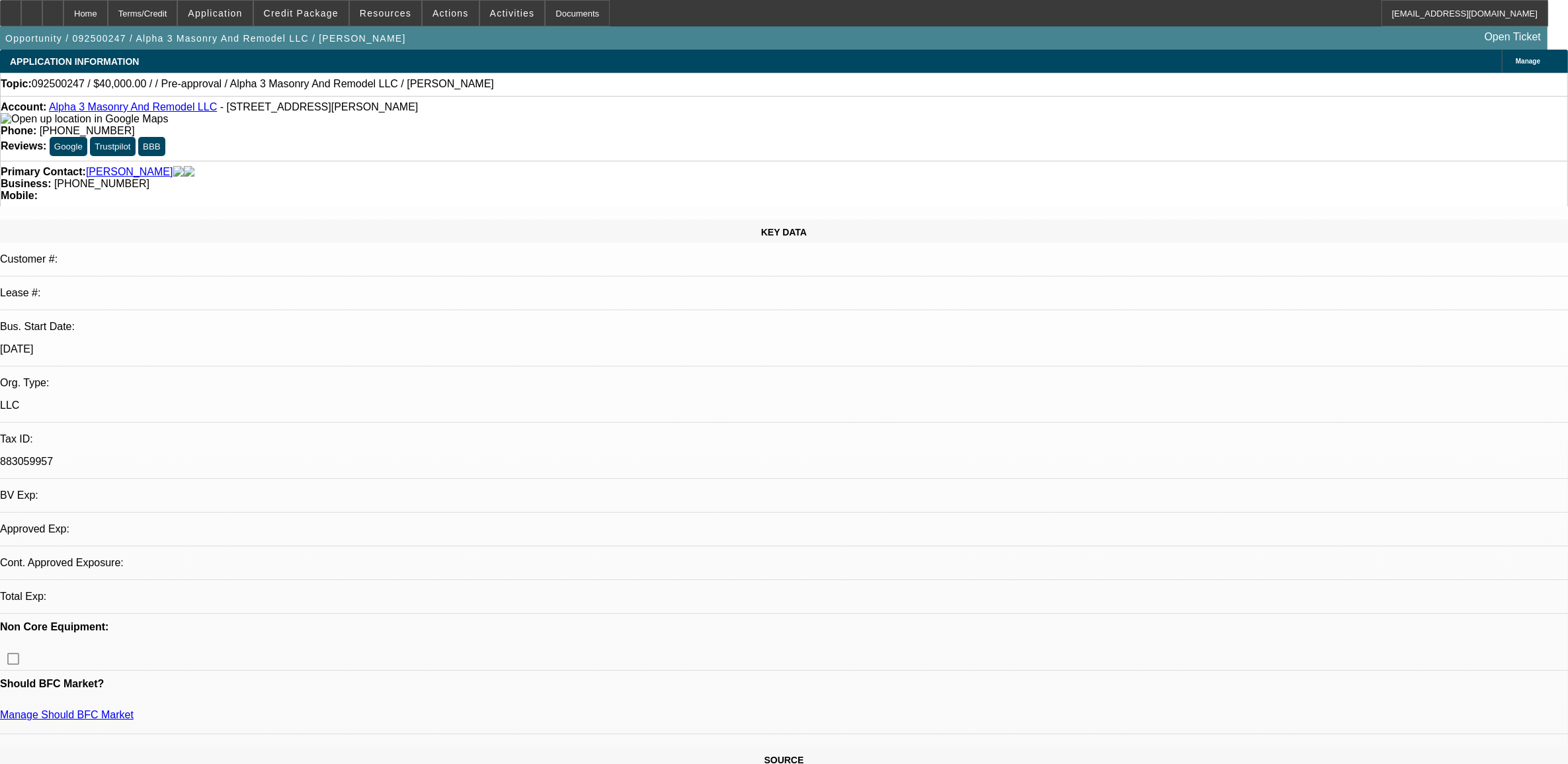
select select "0"
select select "2"
select select "0.1"
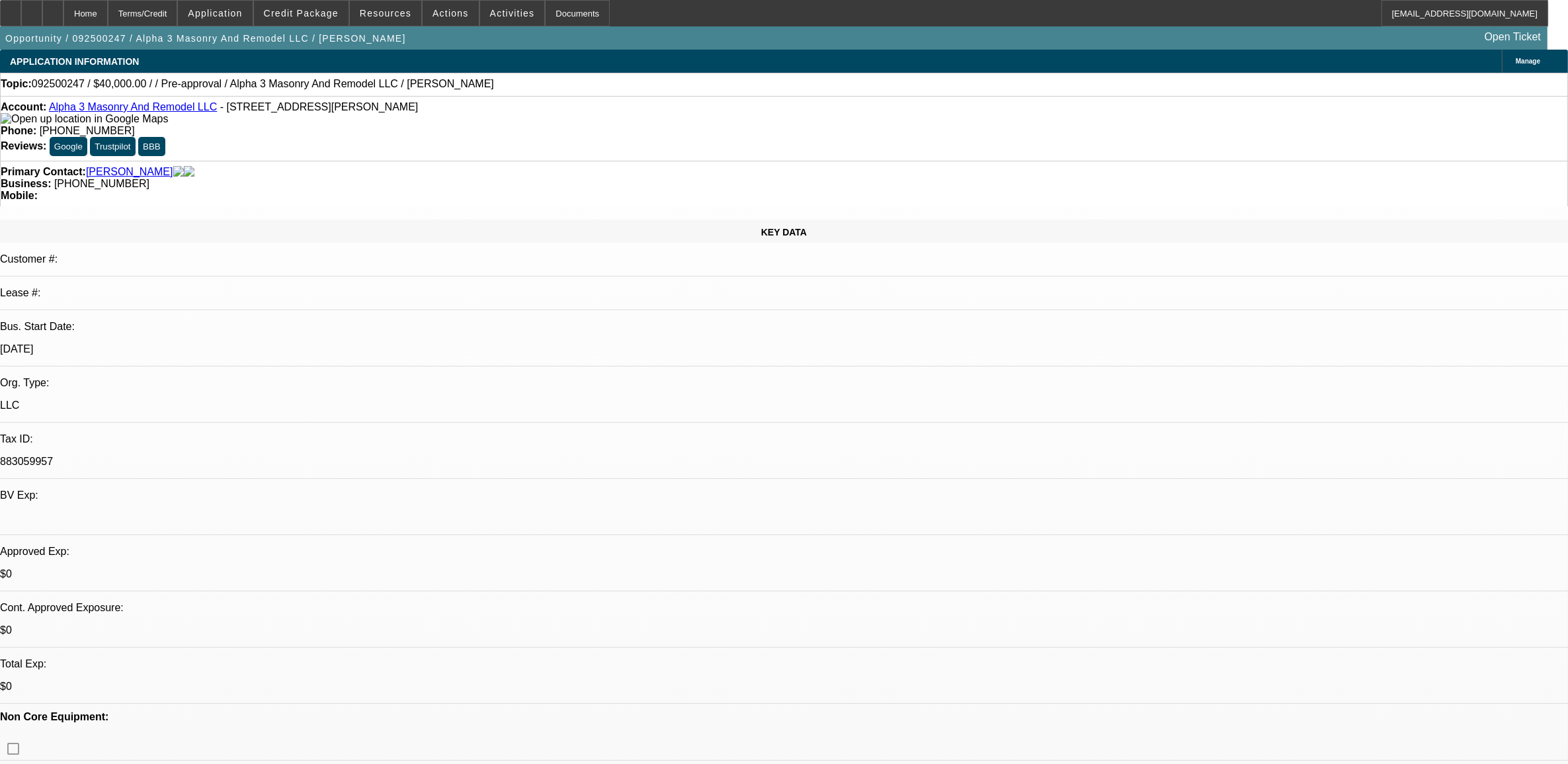
select select "1"
select select "2"
select select "4"
select select "0"
select select "2"
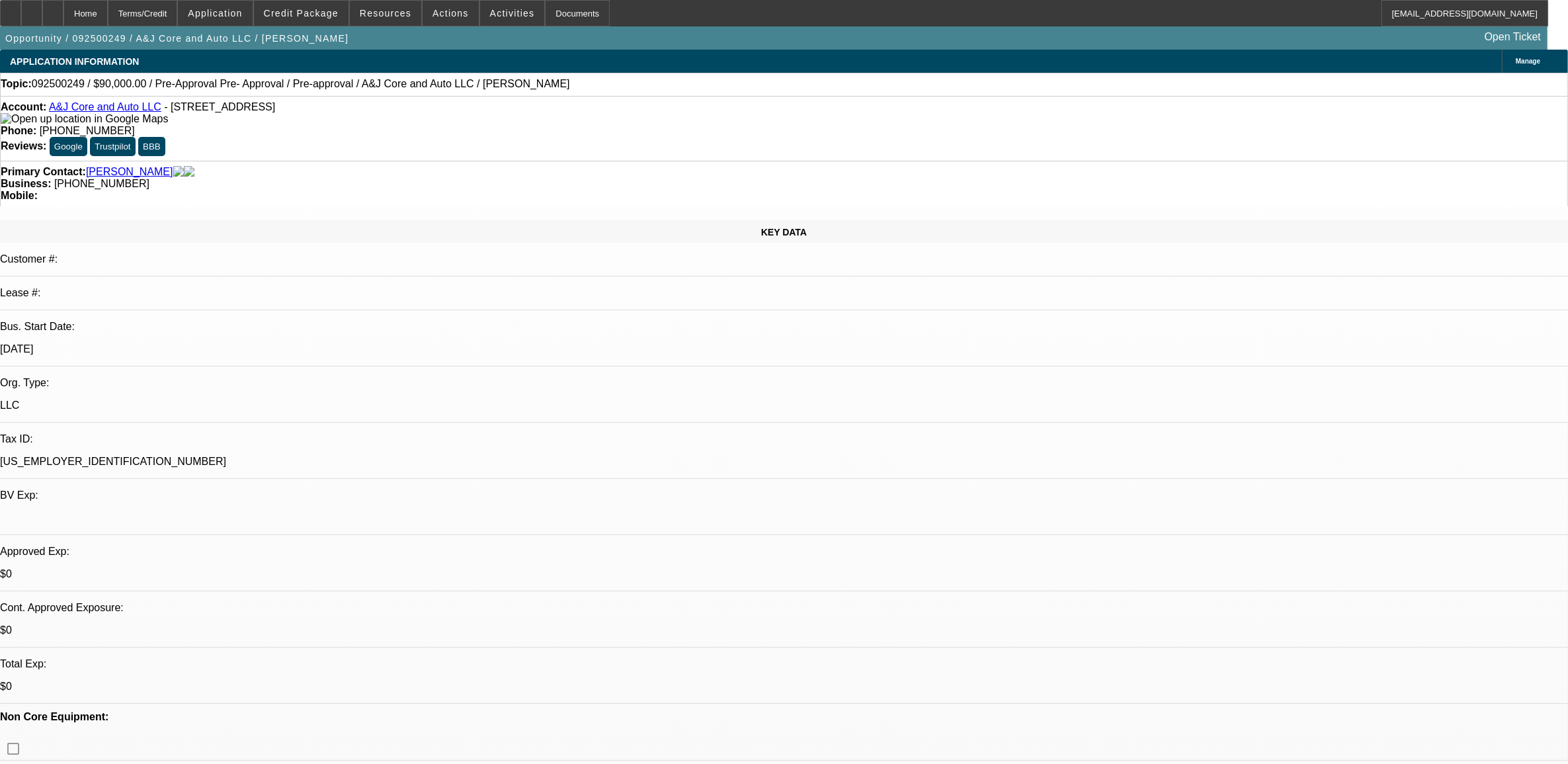
select select "2"
select select "0.1"
select select "4"
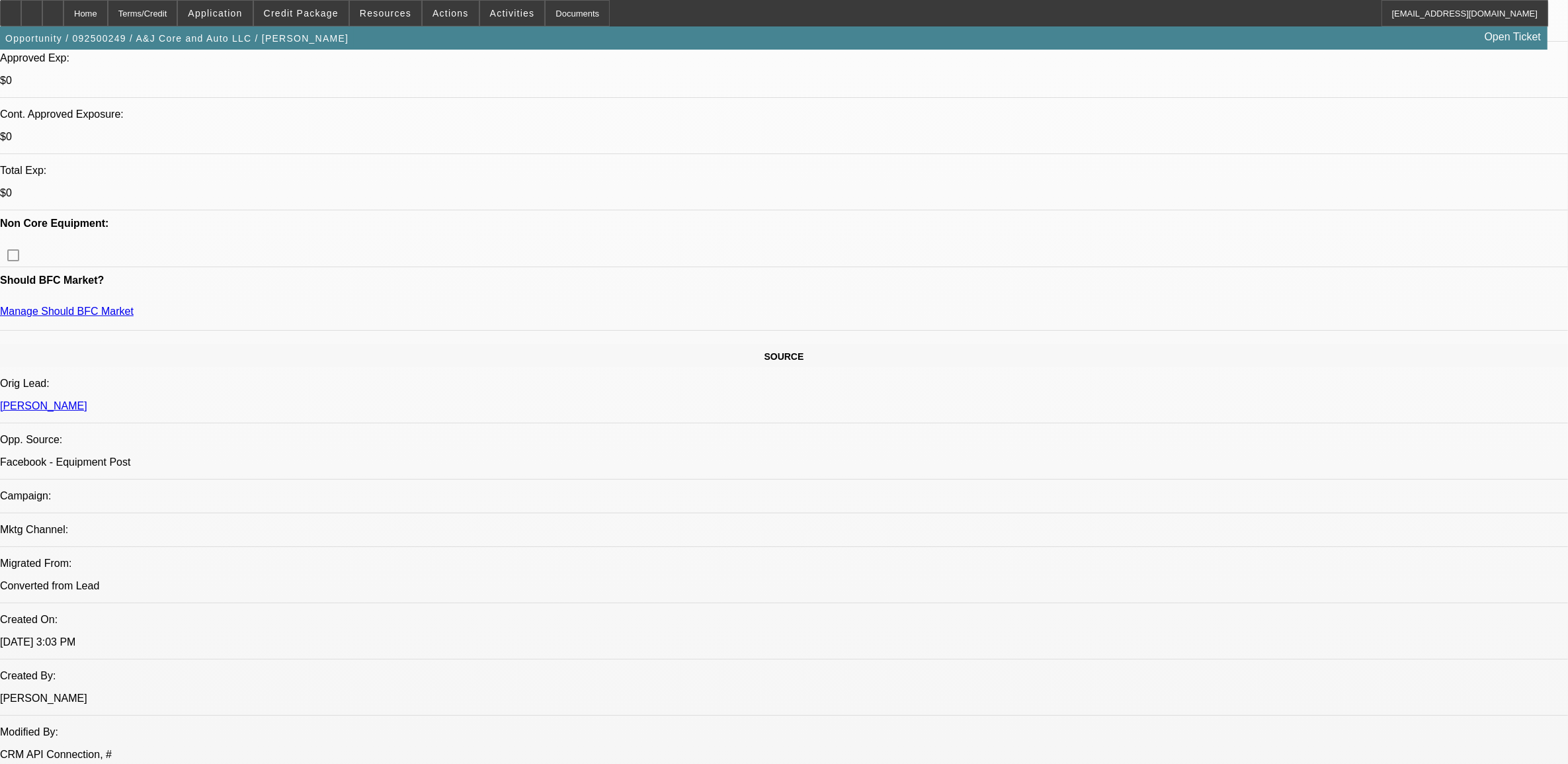
scroll to position [414, 0]
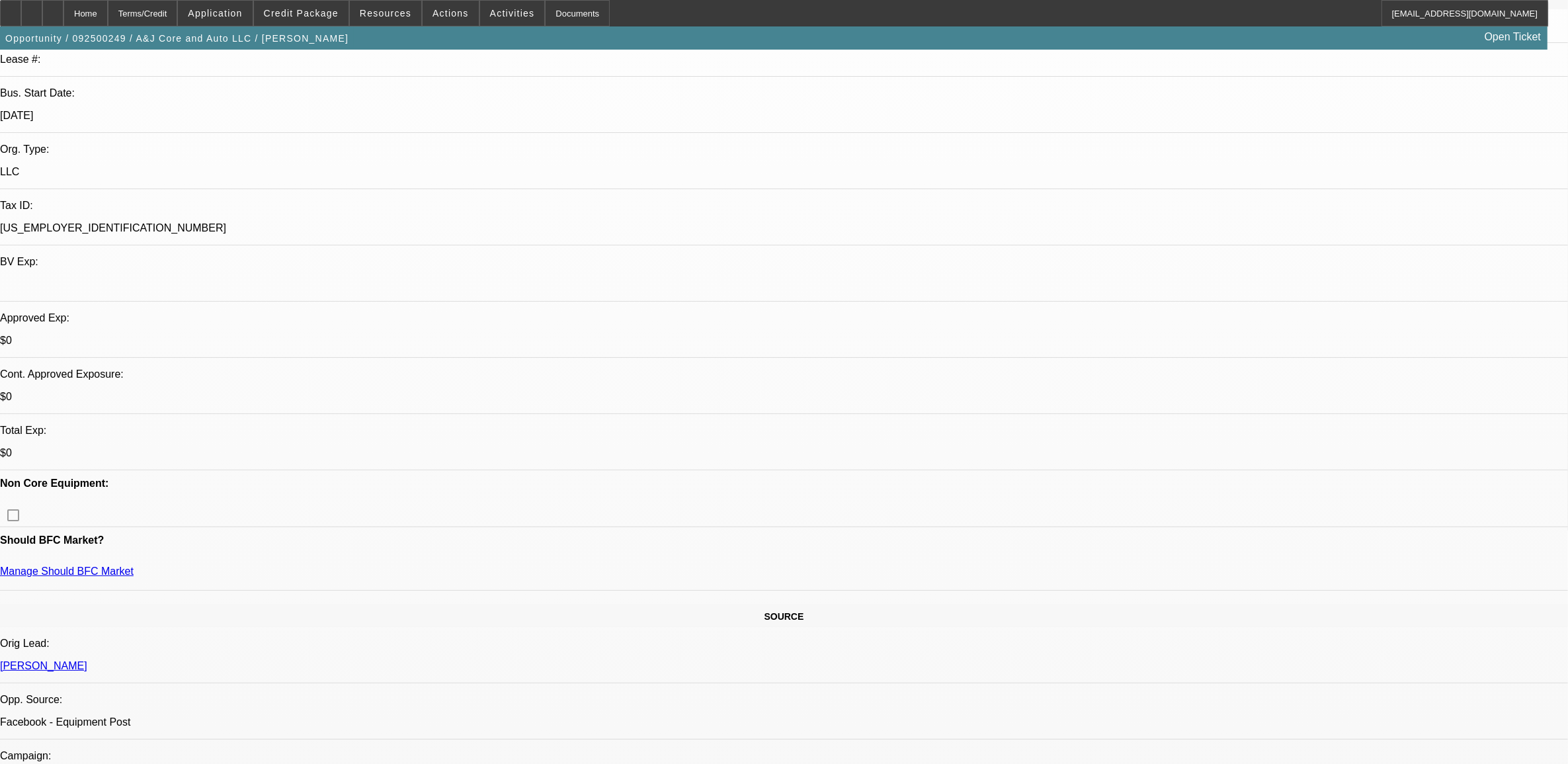
scroll to position [0, 0]
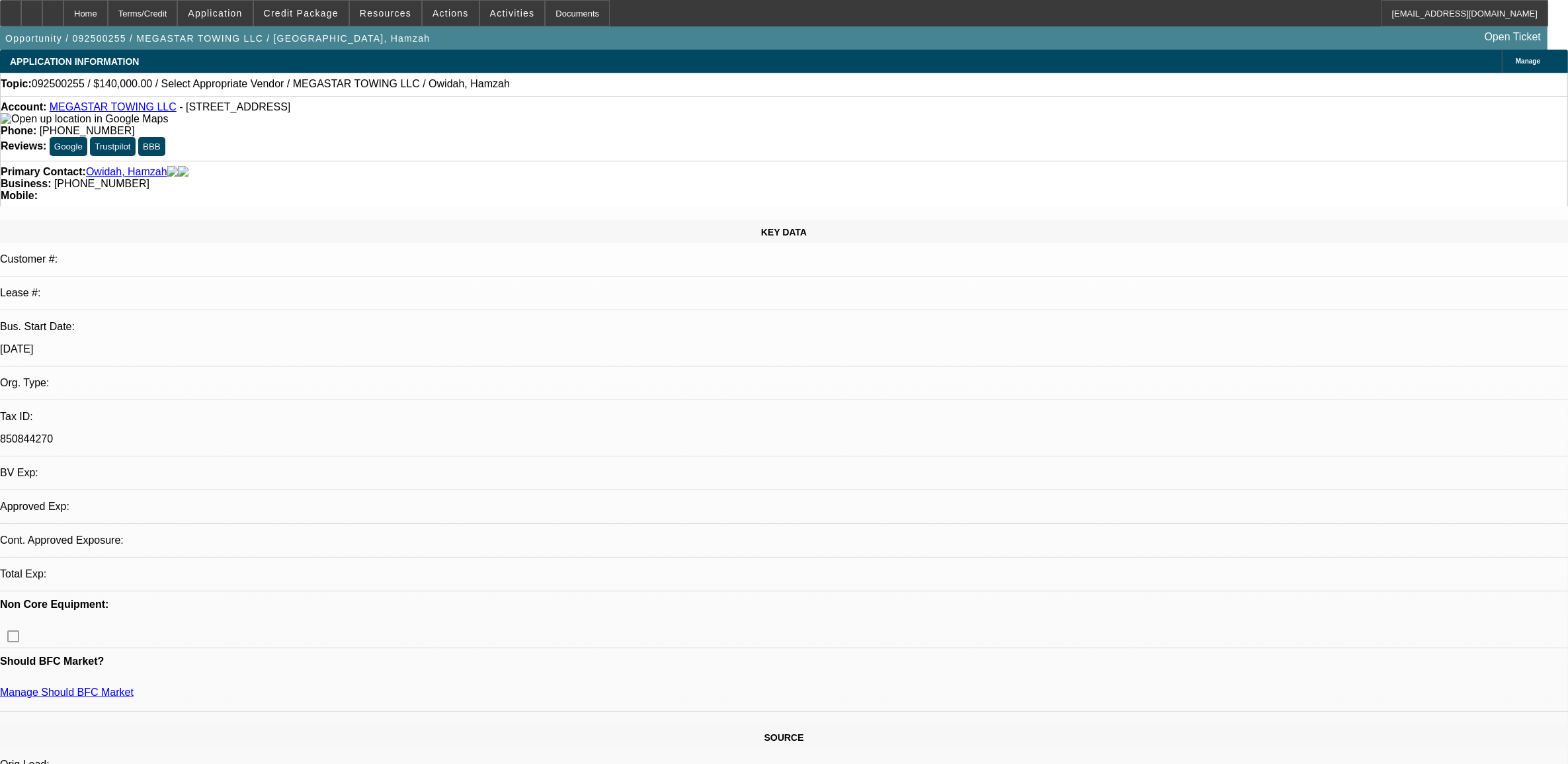
select select "0"
select select "2"
select select "0.1"
select select "1"
select select "2"
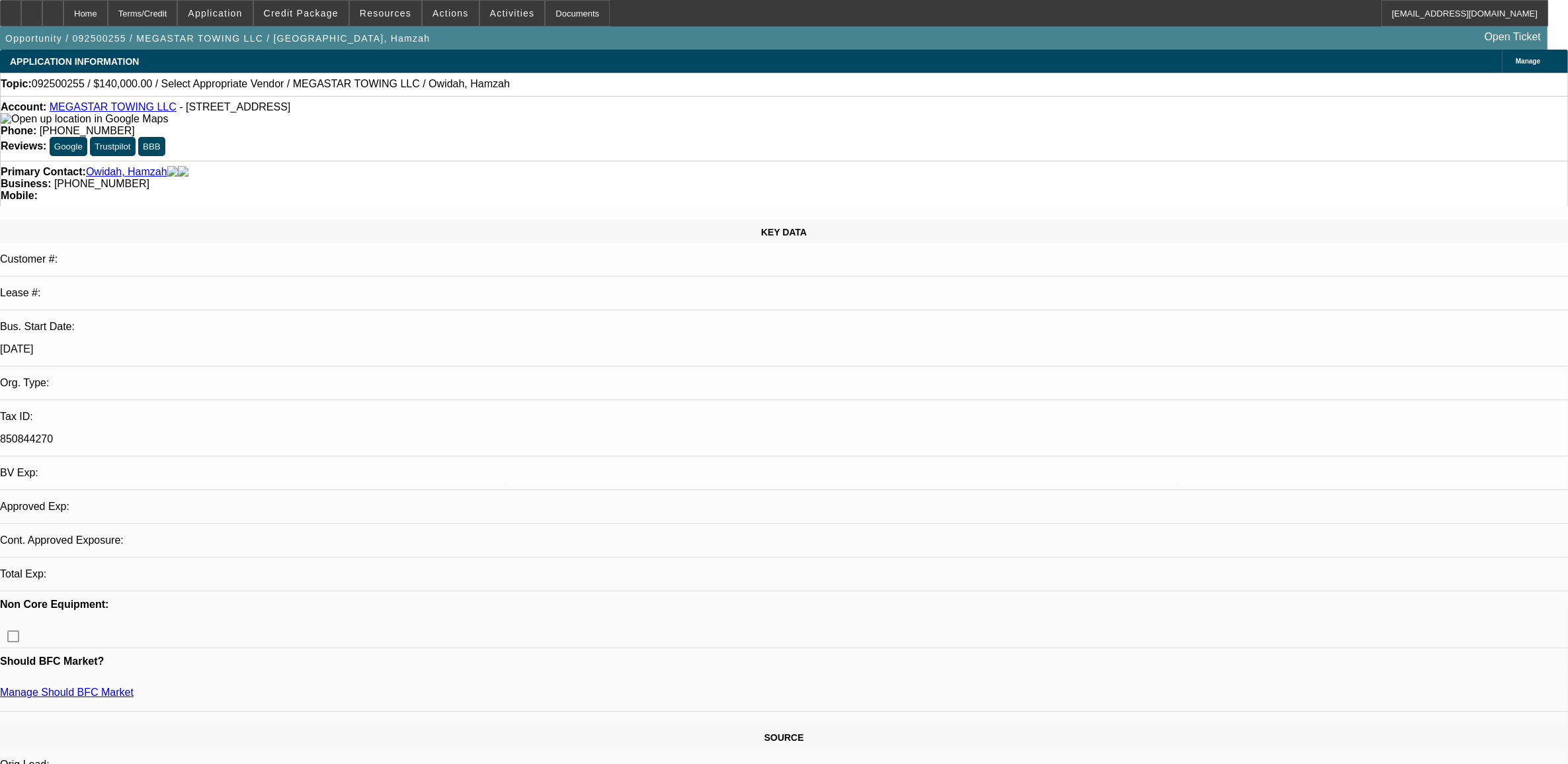
select select "4"
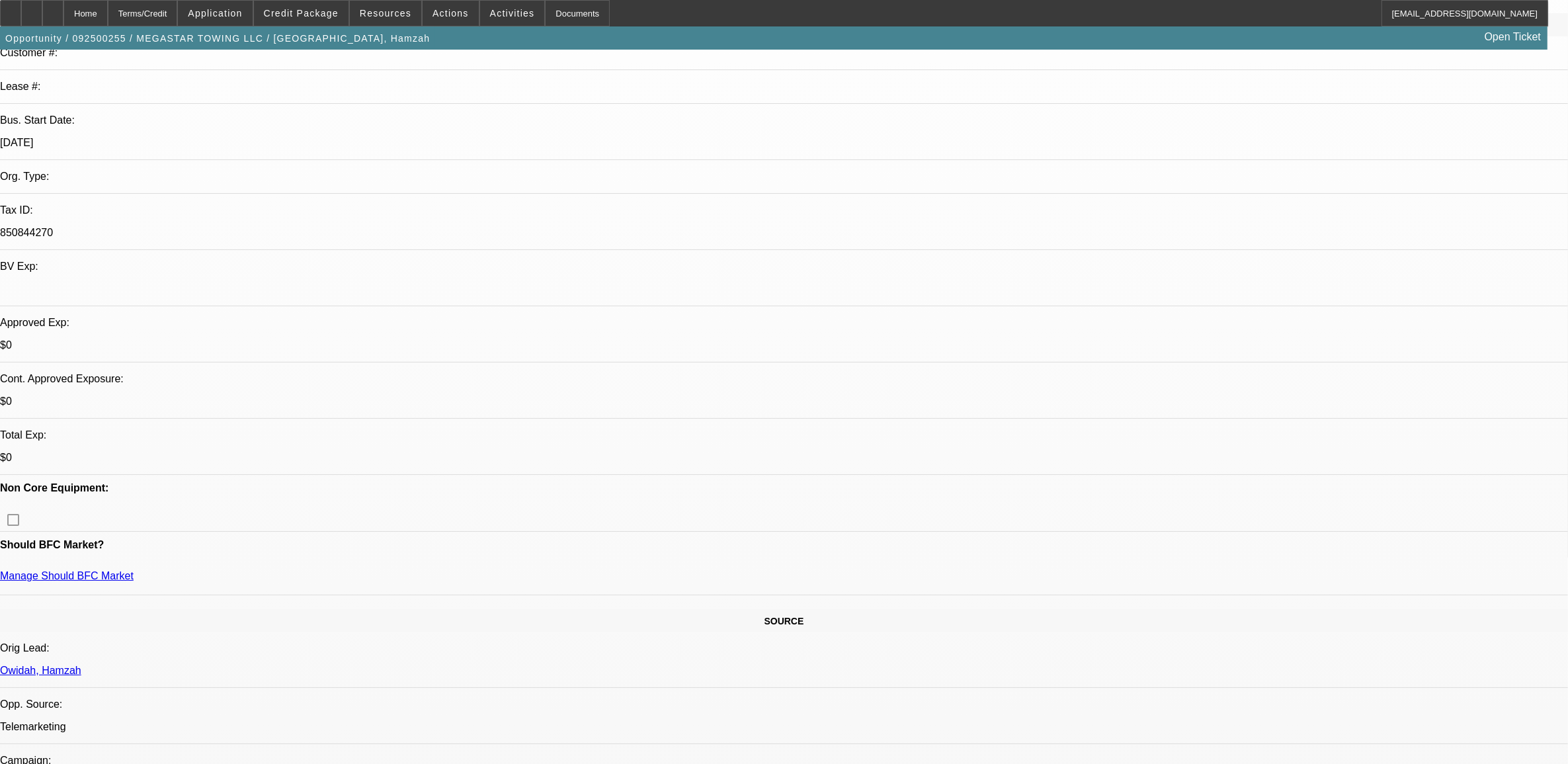
scroll to position [248, 0]
